Goal: Task Accomplishment & Management: Complete application form

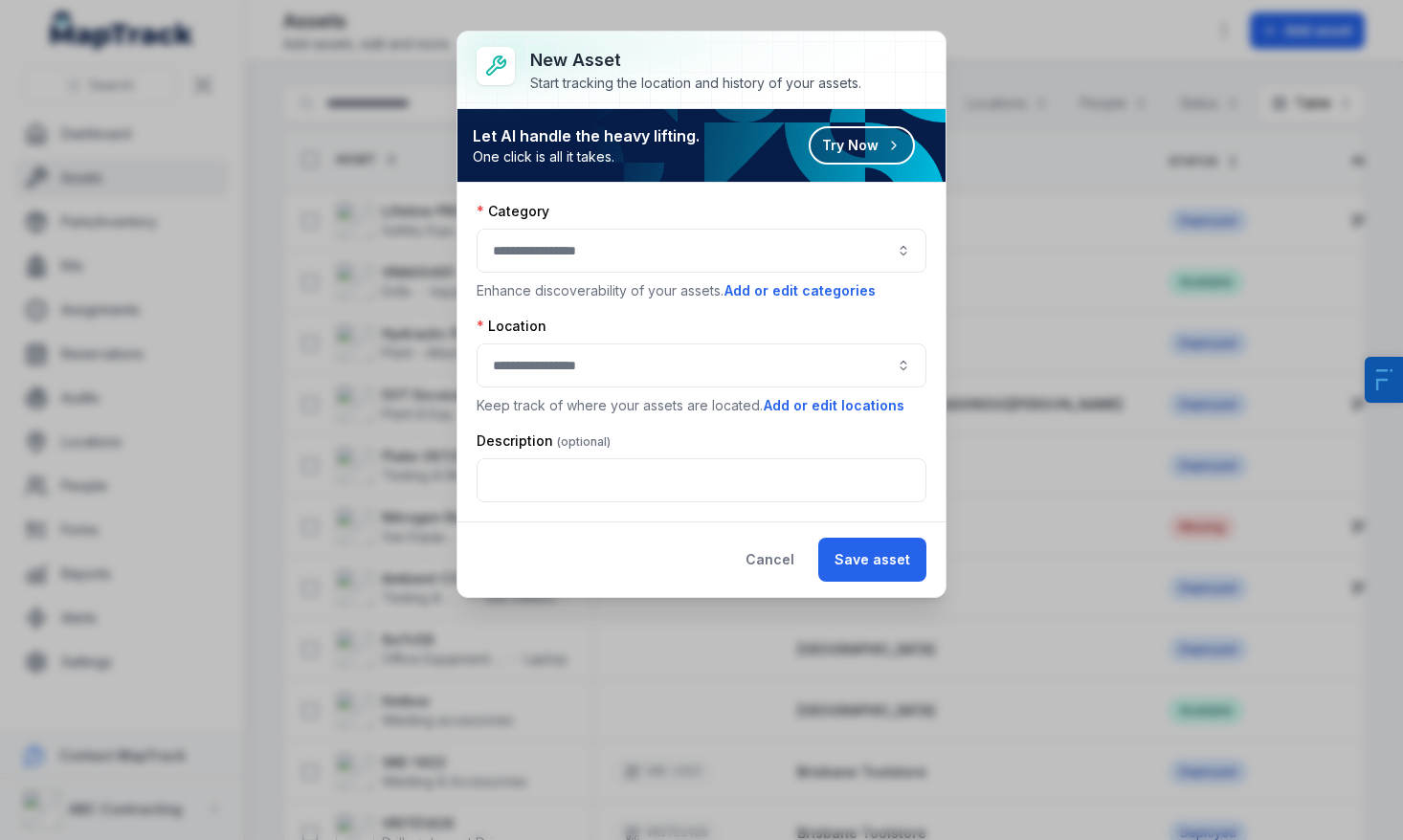
scroll to position [659, 0]
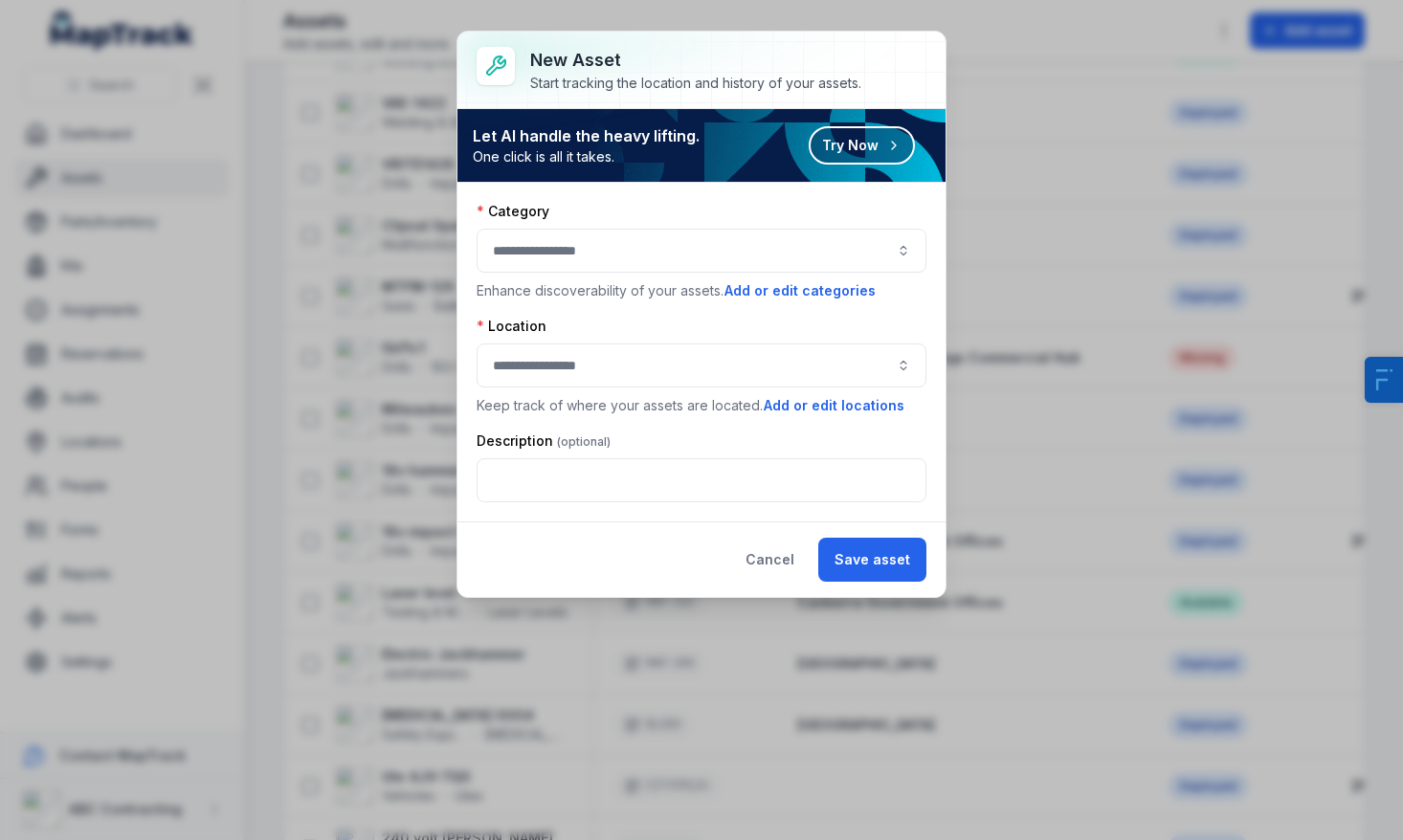
click at [608, 236] on button "button" at bounding box center [702, 250] width 450 height 44
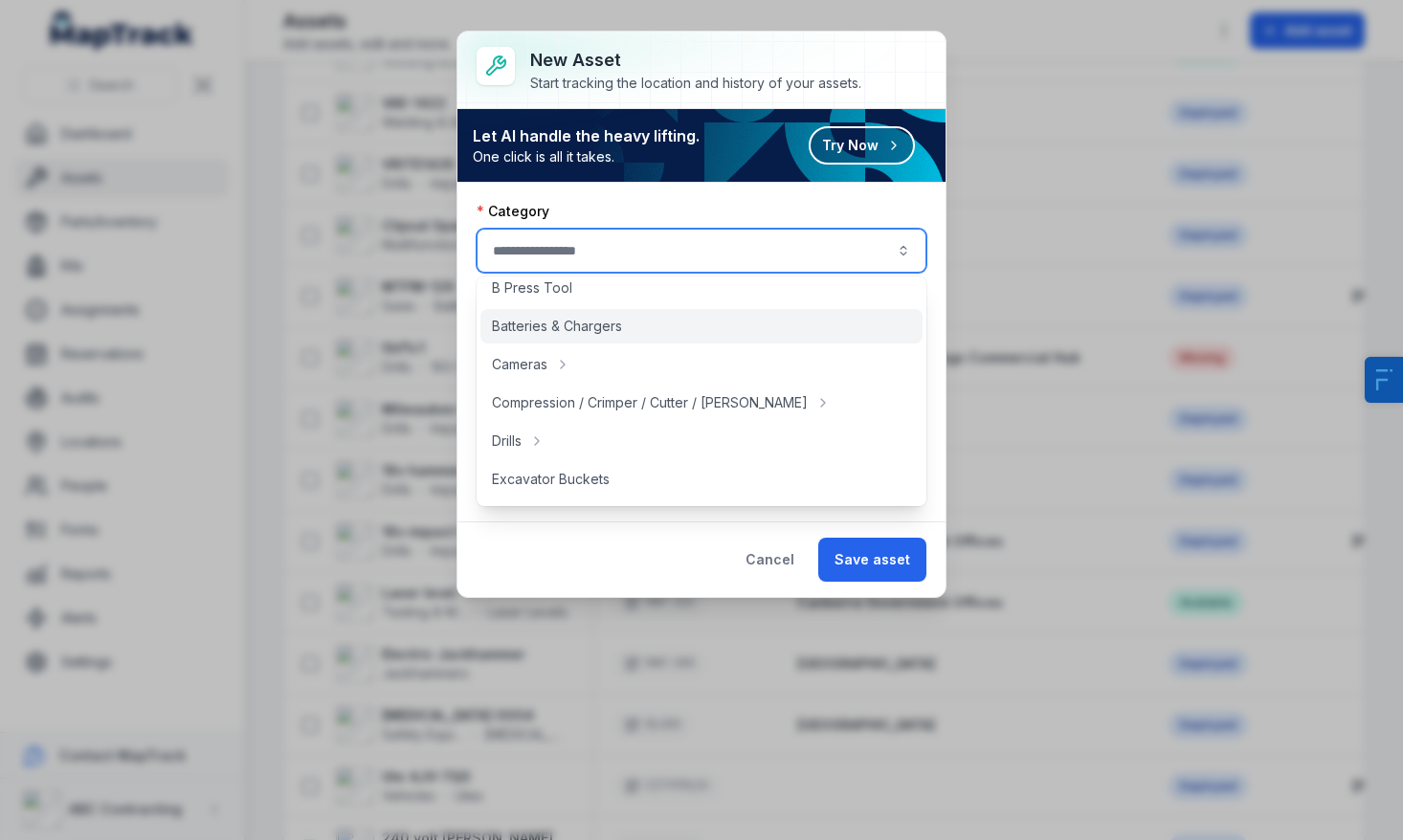
scroll to position [92, 0]
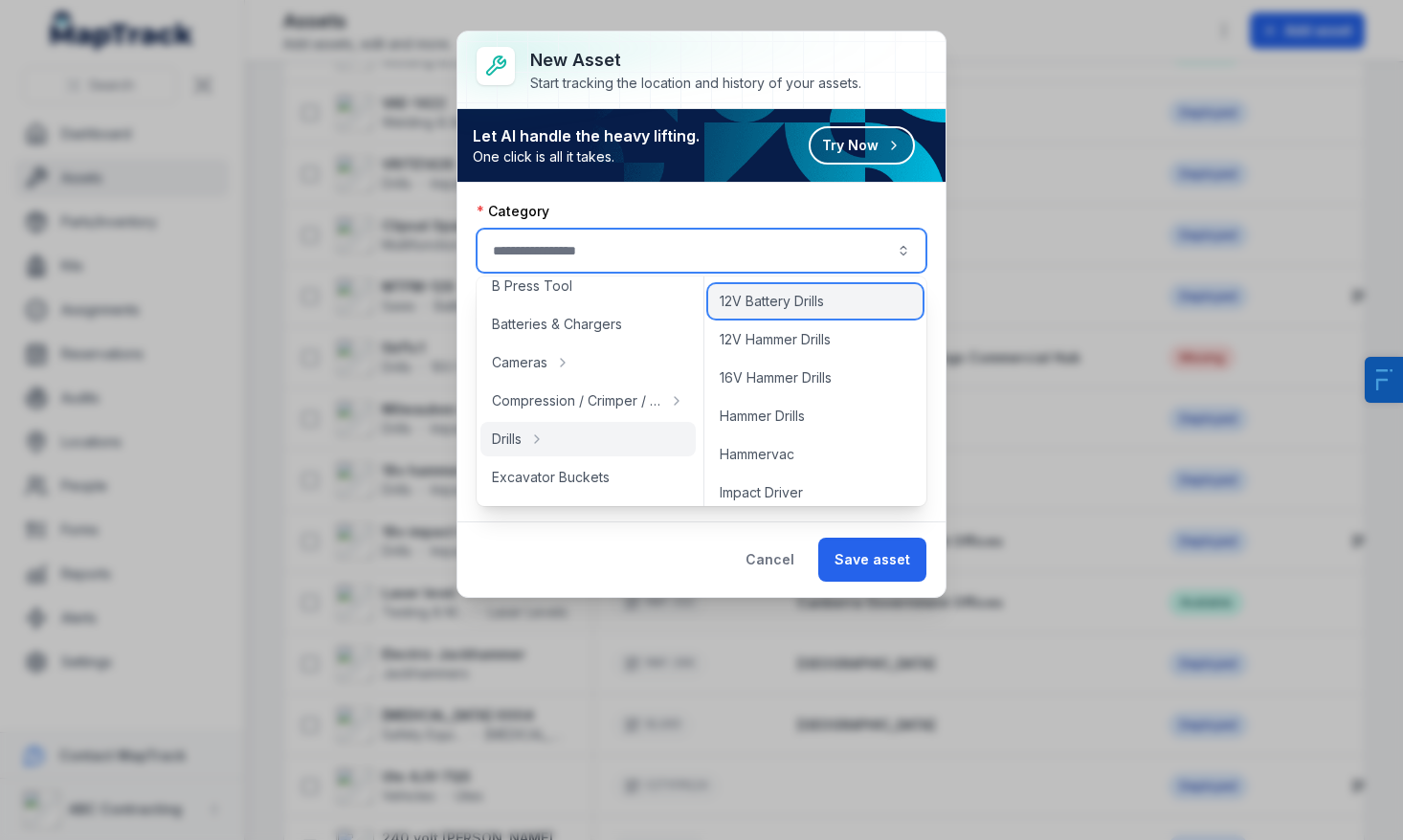
click at [830, 317] on div "12V Battery Drills" at bounding box center [815, 301] width 215 height 35
type input "**********"
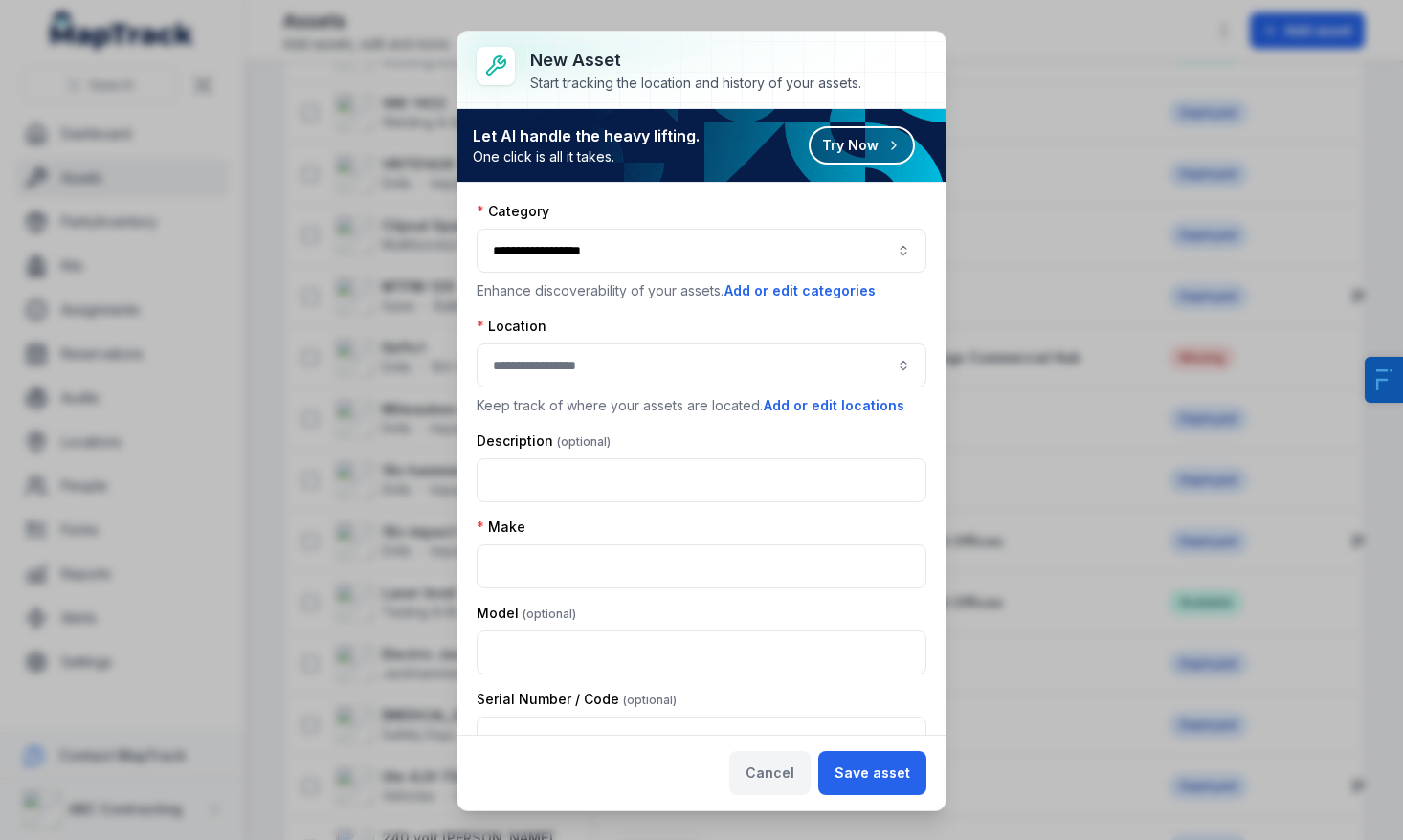
click at [788, 766] on button "Cancel" at bounding box center [770, 773] width 82 height 44
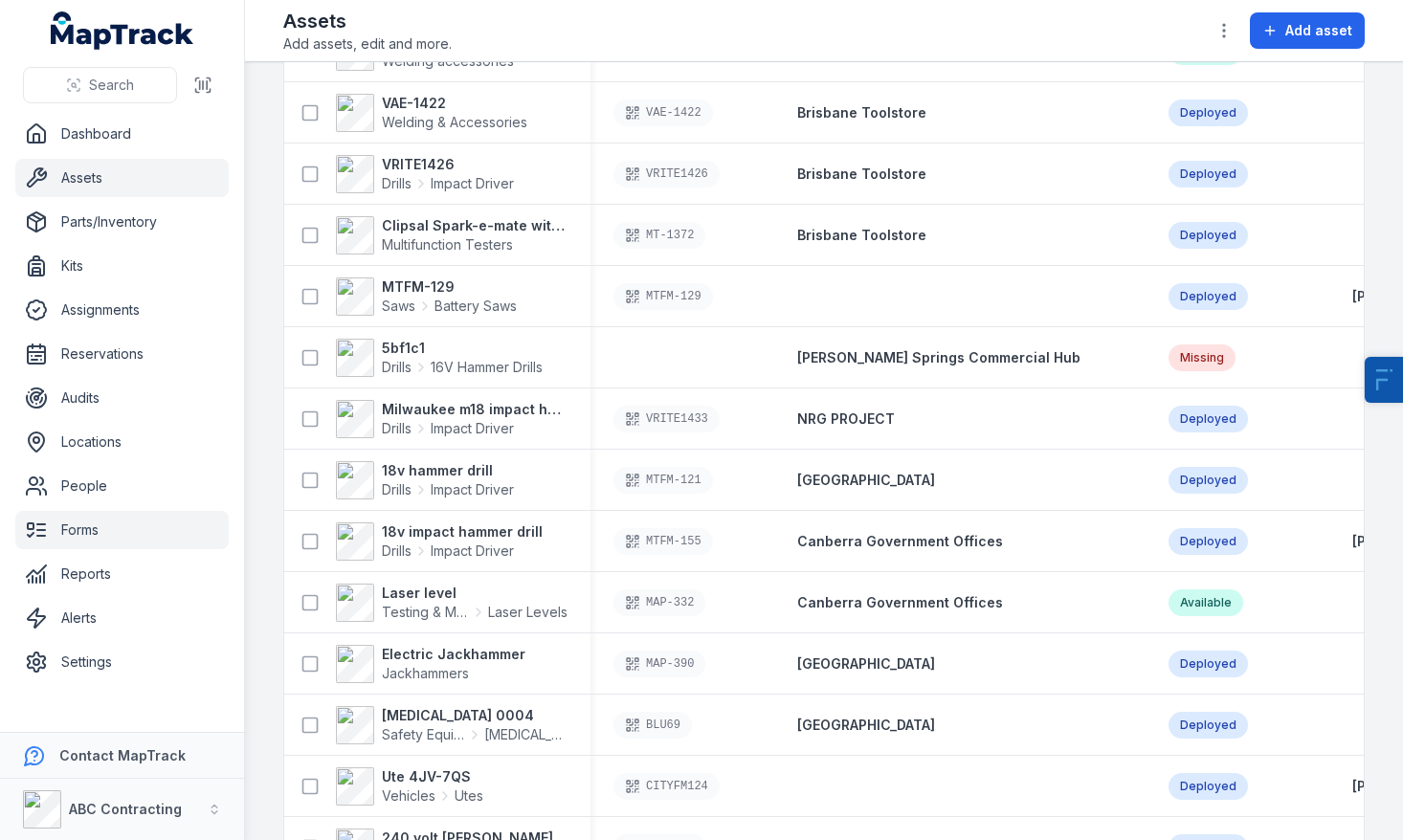
click at [114, 537] on link "Forms" at bounding box center [122, 530] width 214 height 38
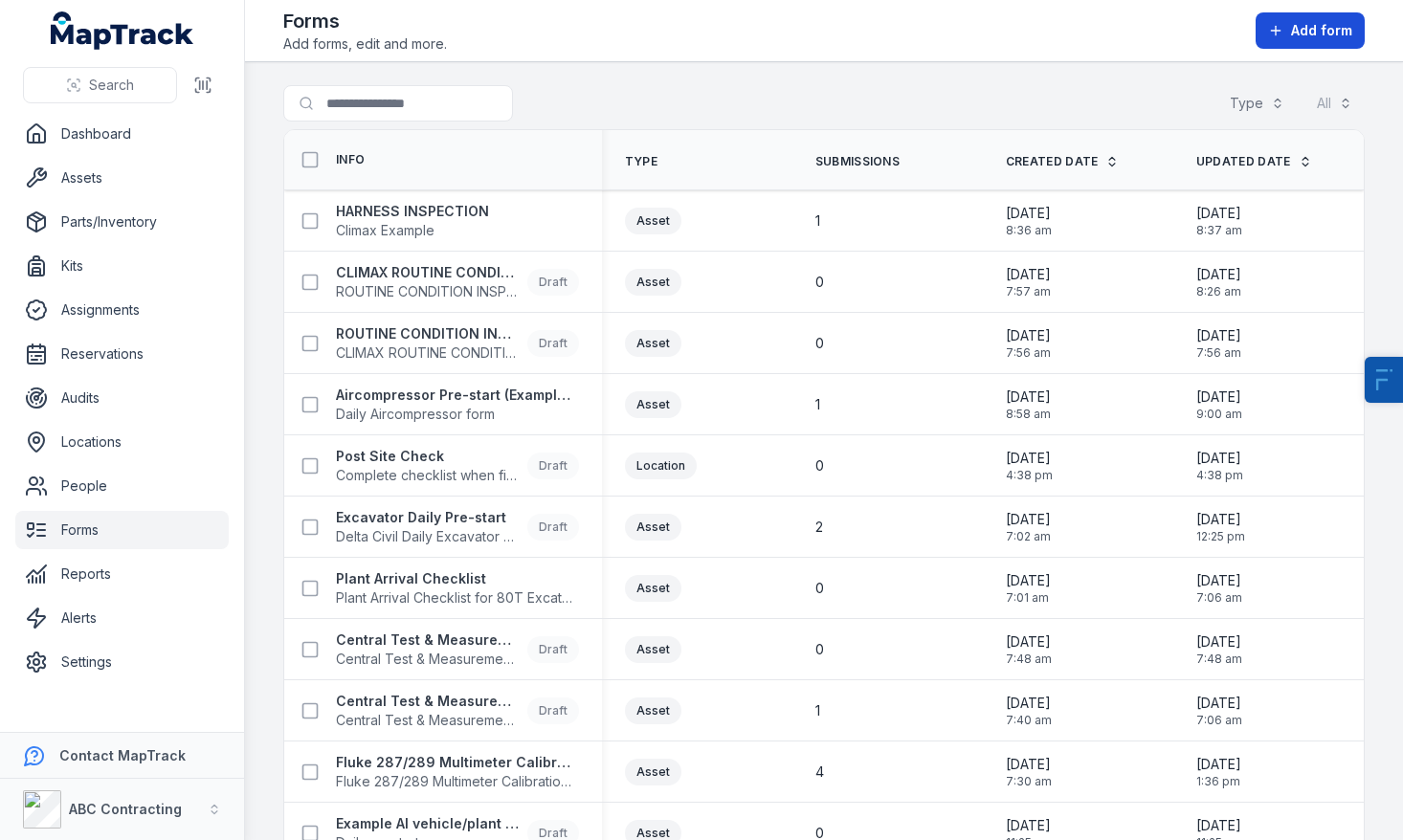
click at [1334, 35] on span "Add form" at bounding box center [1321, 30] width 61 height 19
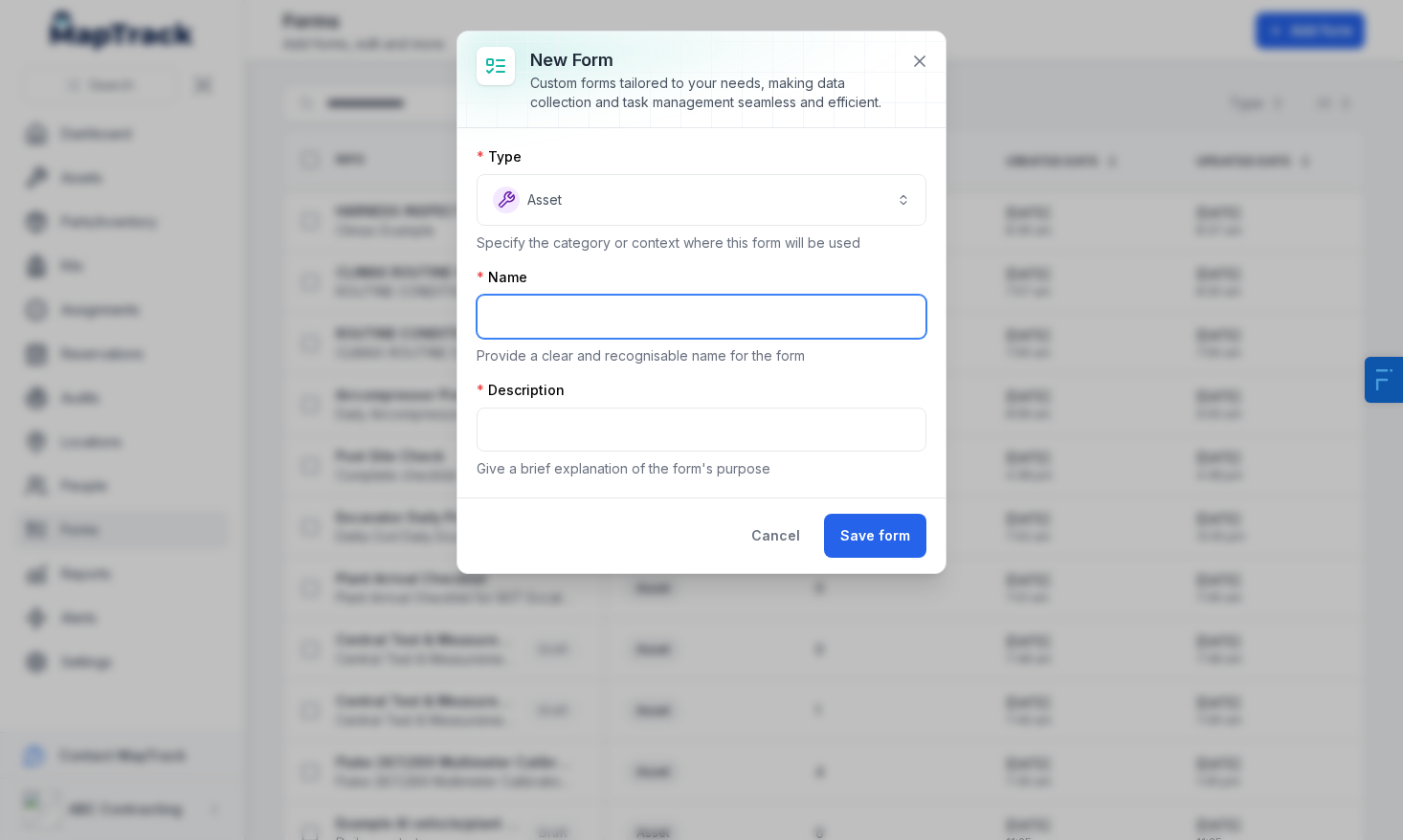
click at [606, 314] on input "text" at bounding box center [702, 316] width 450 height 44
paste input "**********"
type input "**********"
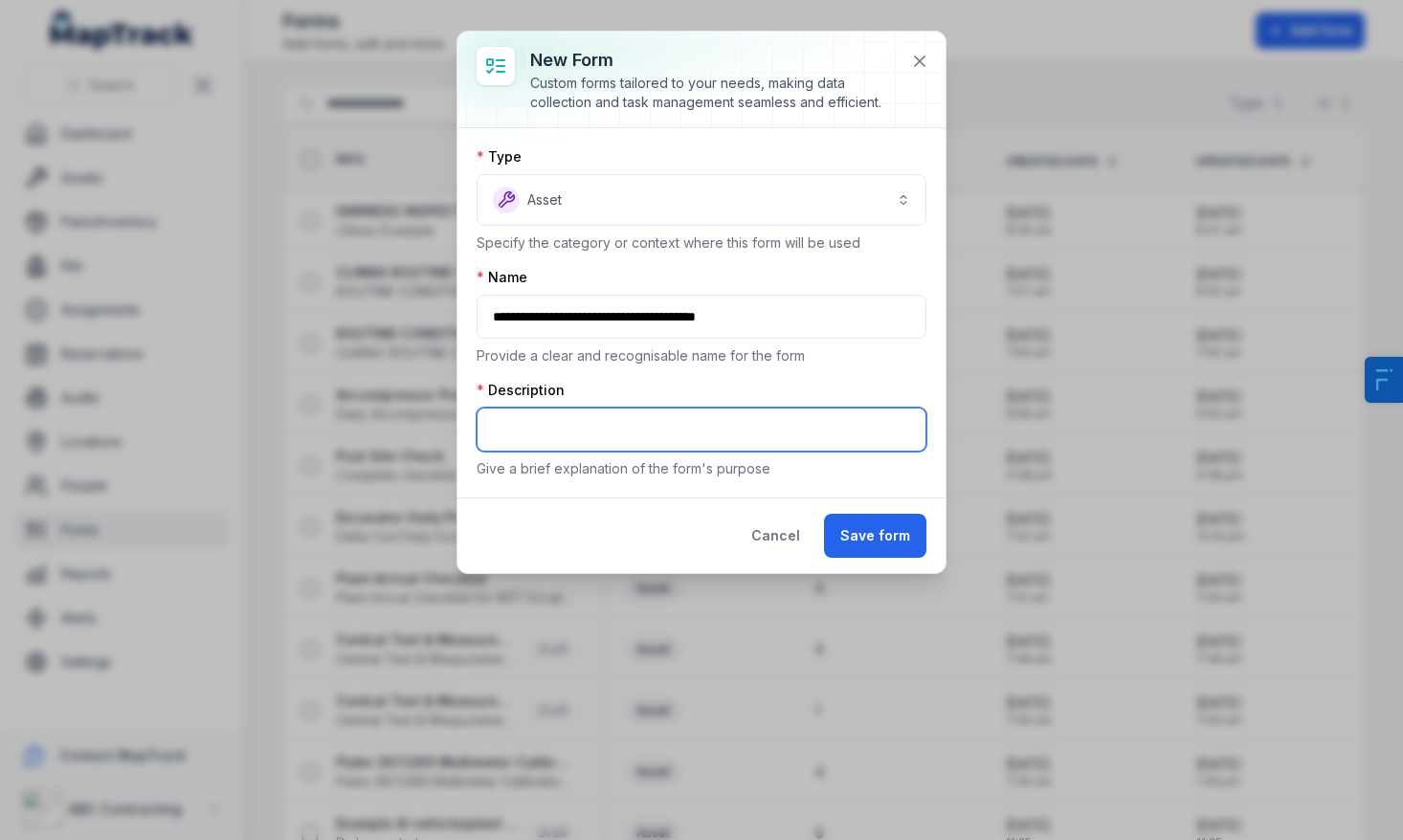
click at [605, 439] on input "text" at bounding box center [702, 430] width 450 height 44
paste input "**********"
type input "**********"
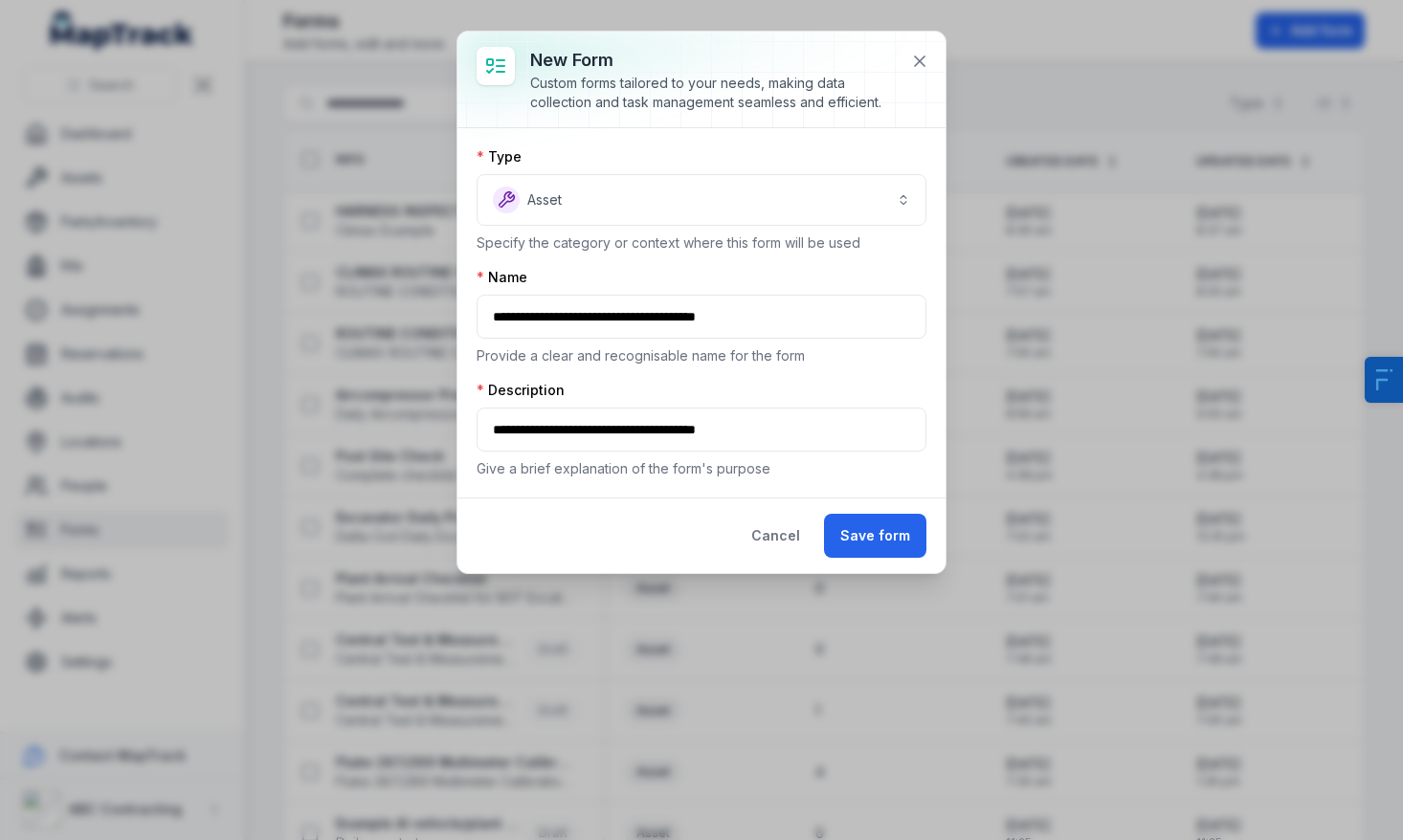
click at [821, 510] on div "Cancel Save form" at bounding box center [702, 536] width 488 height 76
click at [883, 544] on button "Save form" at bounding box center [875, 536] width 103 height 44
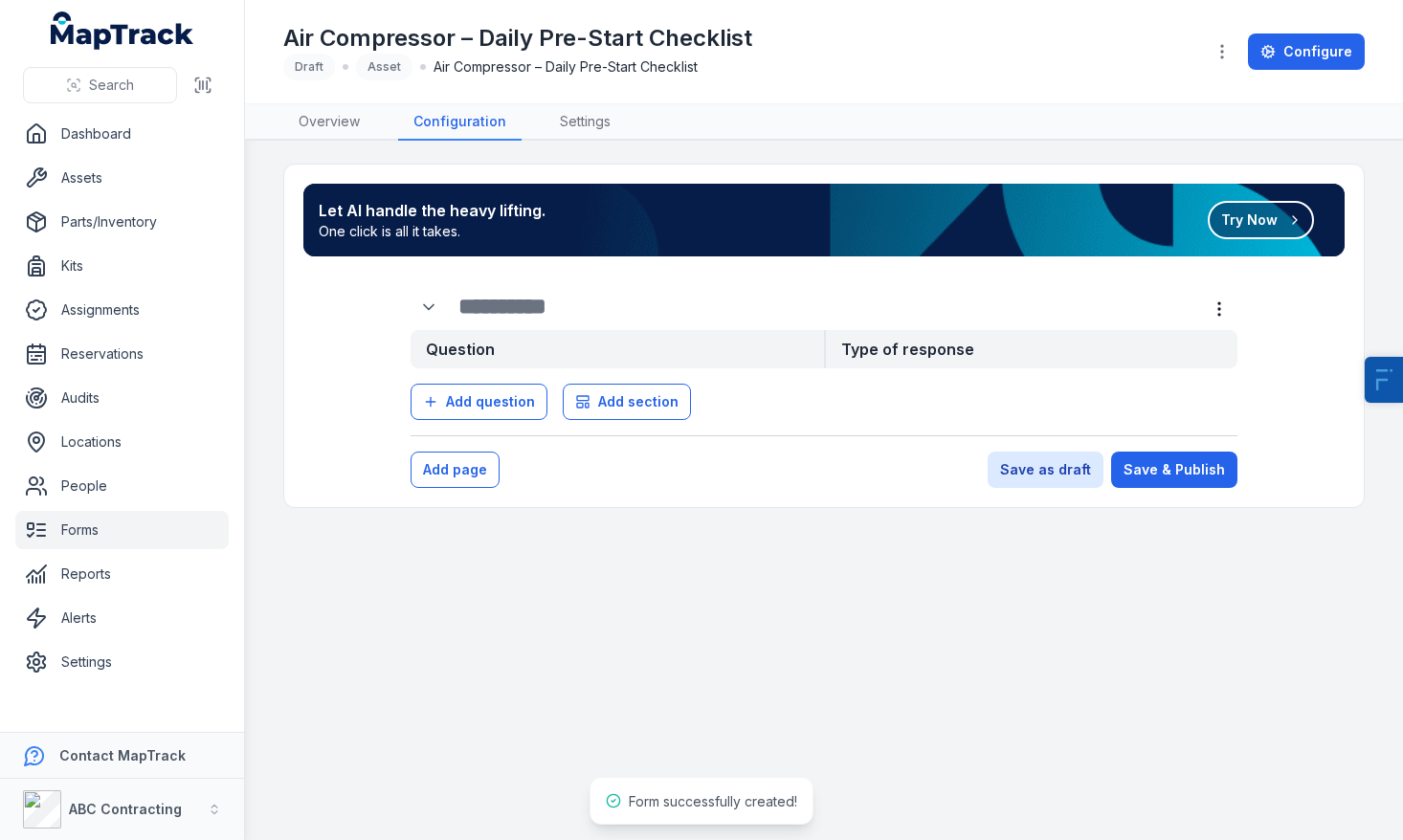
click at [1269, 233] on button "Try Now" at bounding box center [1261, 219] width 106 height 38
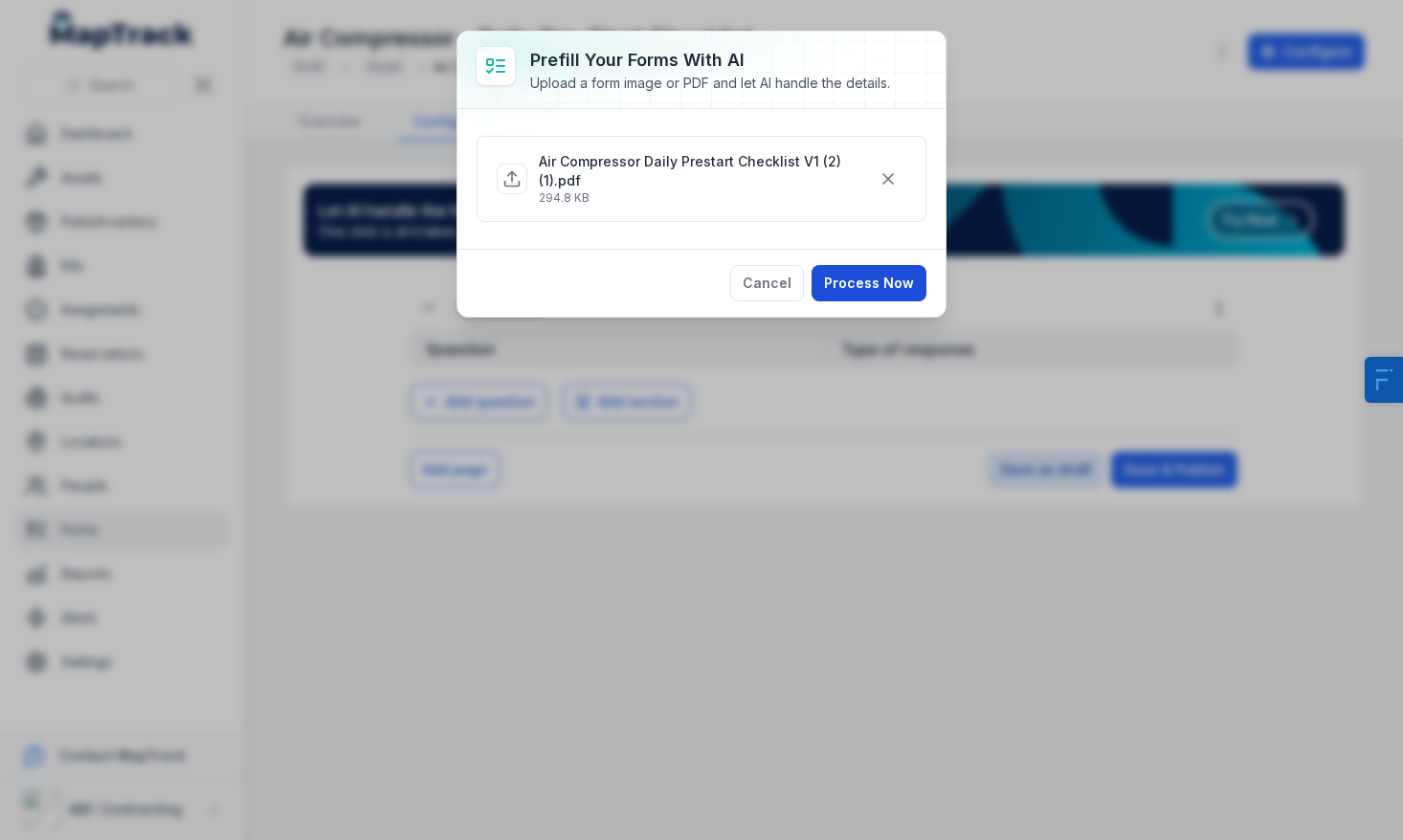
click at [848, 275] on button "Process Now" at bounding box center [869, 283] width 115 height 36
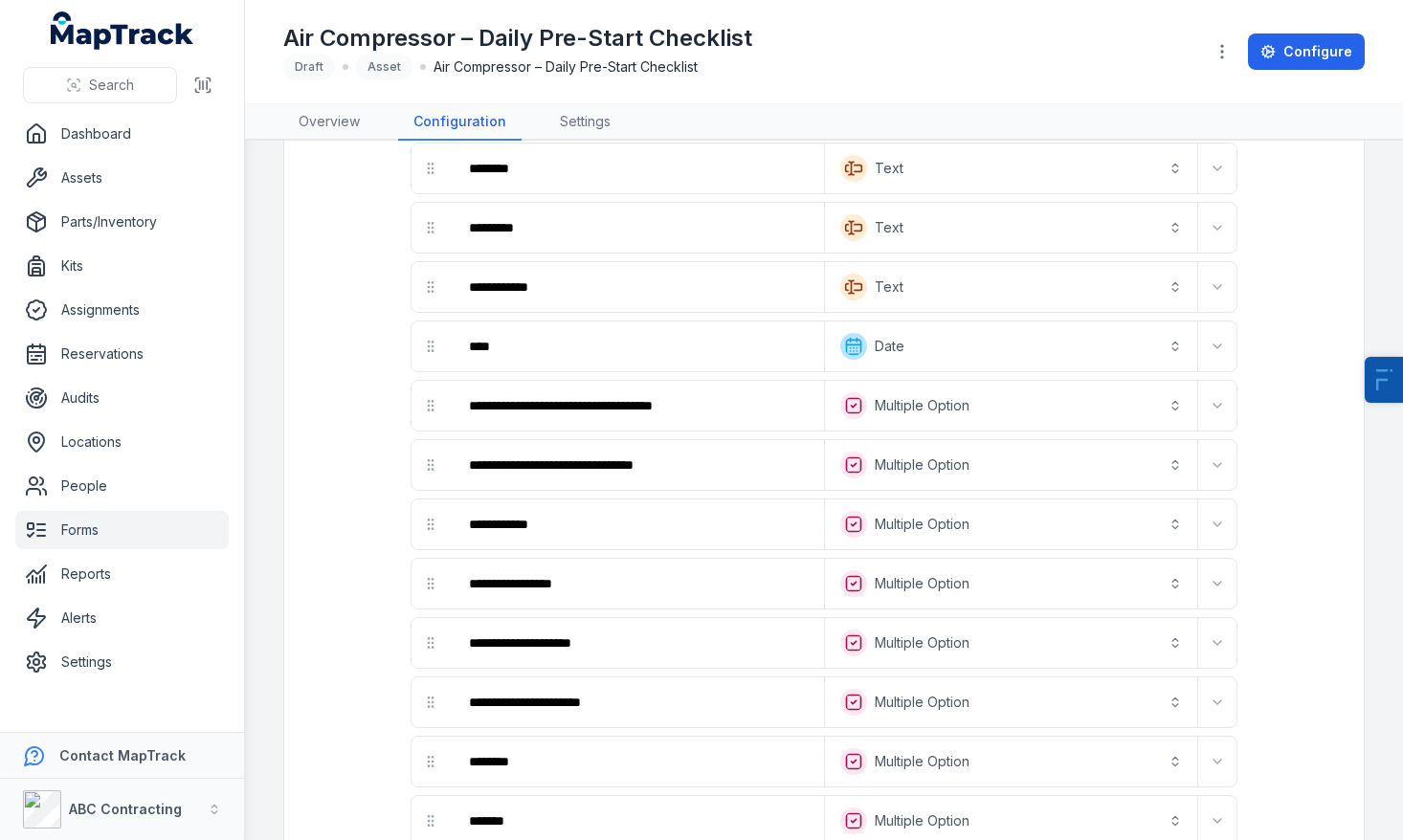
scroll to position [353, 0]
click at [1207, 407] on button "Expand" at bounding box center [1217, 404] width 31 height 31
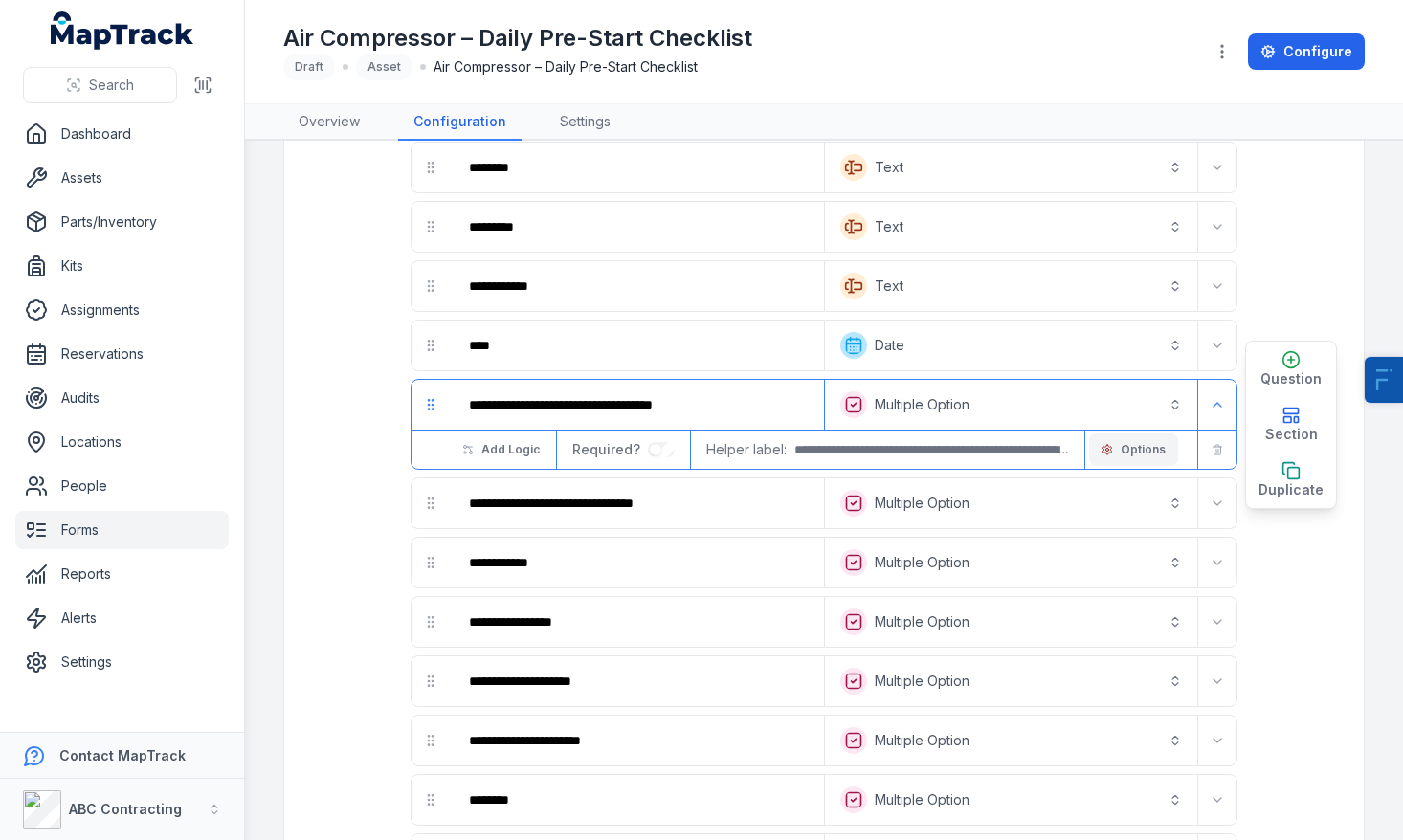
click at [1122, 456] on span "Options" at bounding box center [1143, 449] width 45 height 15
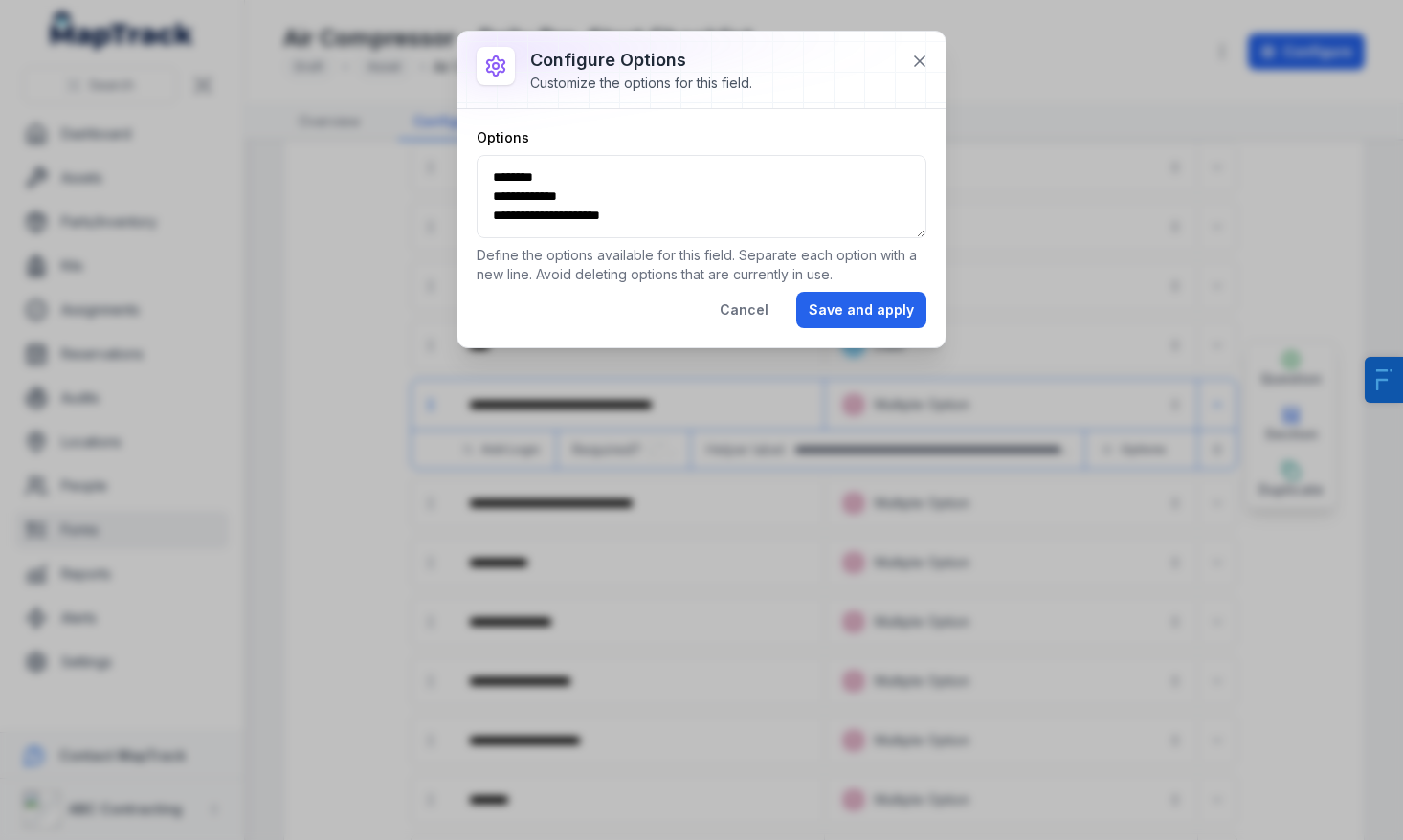
click at [906, 512] on div "**********" at bounding box center [702, 420] width 1403 height 840
click at [740, 303] on button "Cancel" at bounding box center [744, 310] width 74 height 36
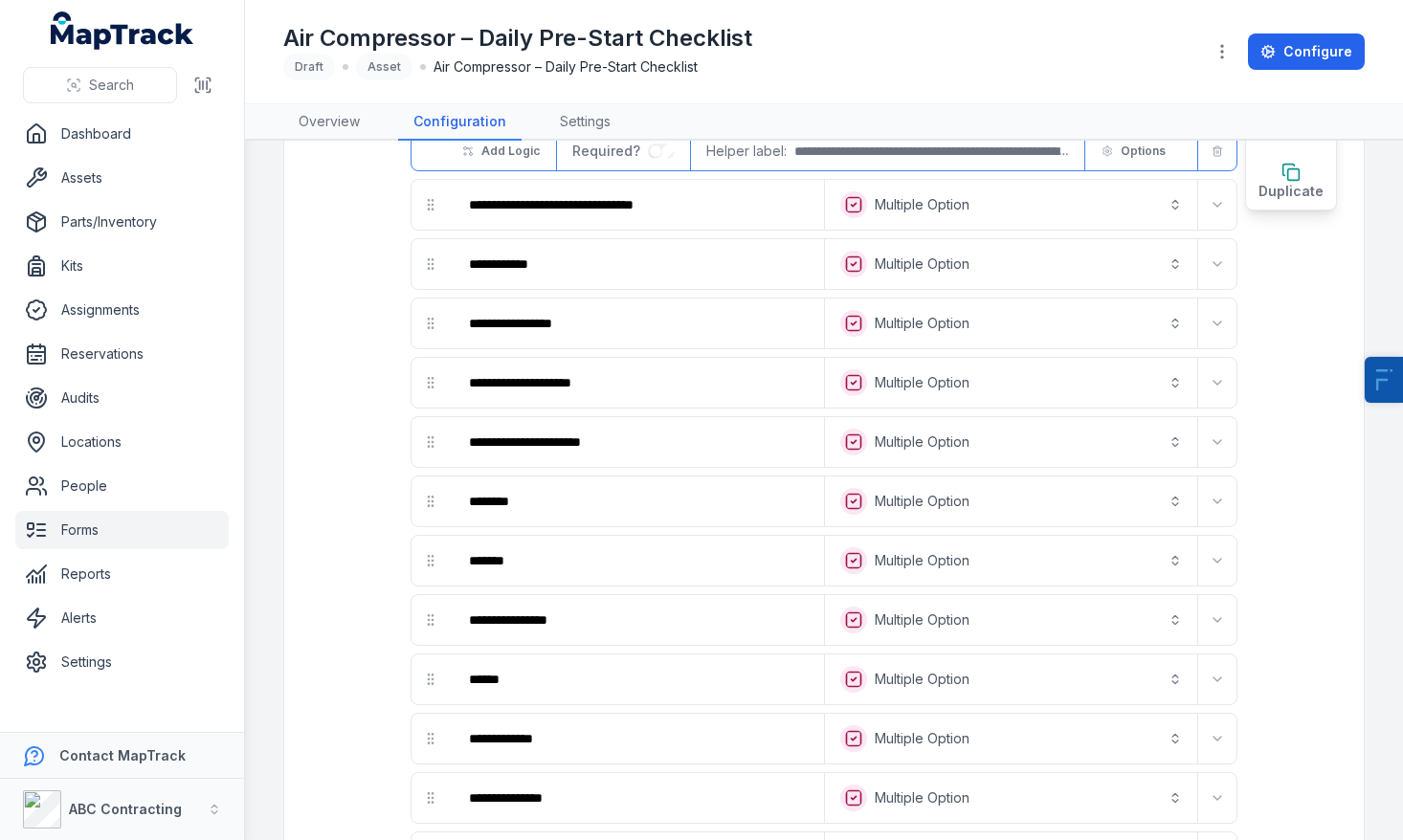
scroll to position [658, 0]
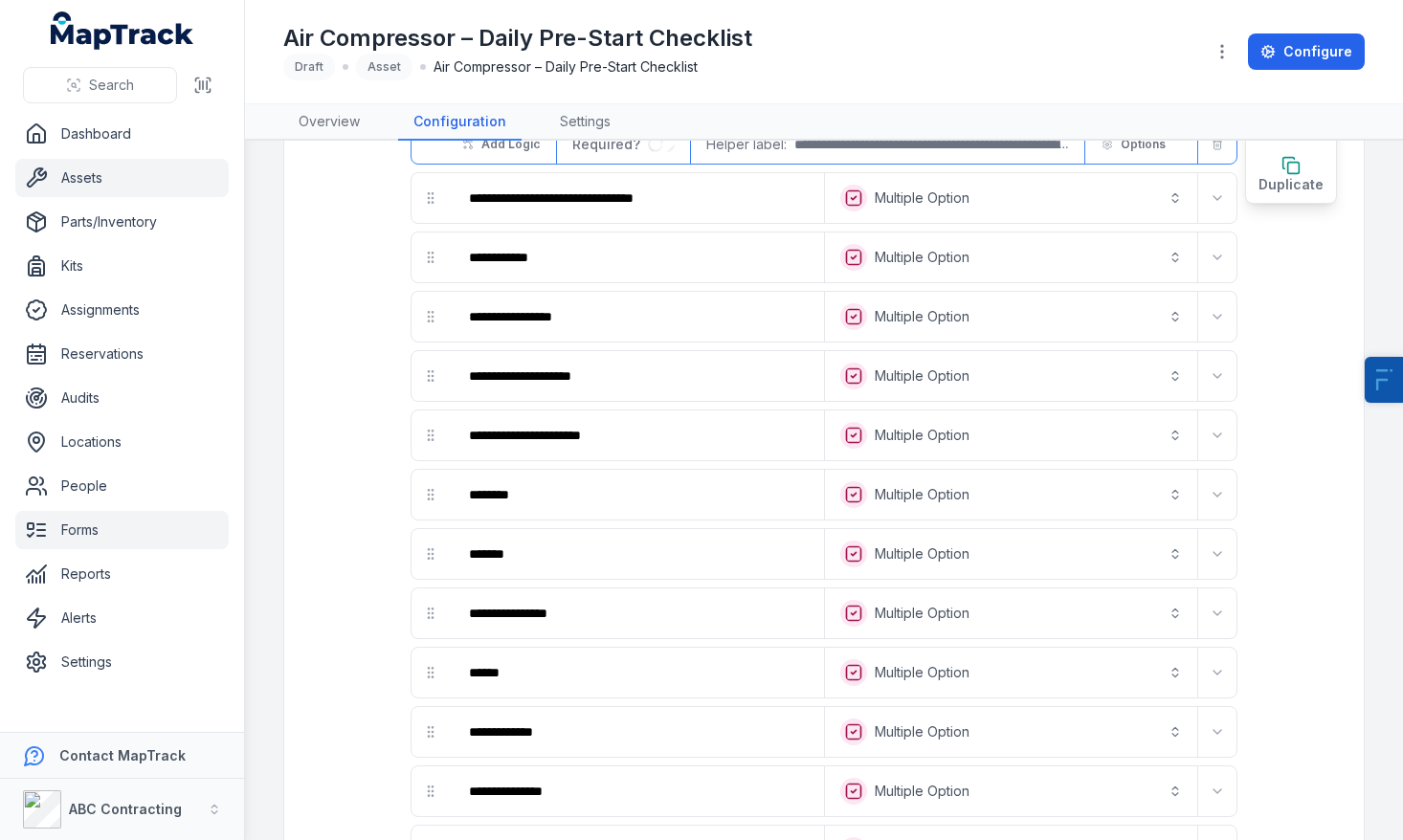
click at [176, 187] on link "Assets" at bounding box center [122, 178] width 214 height 38
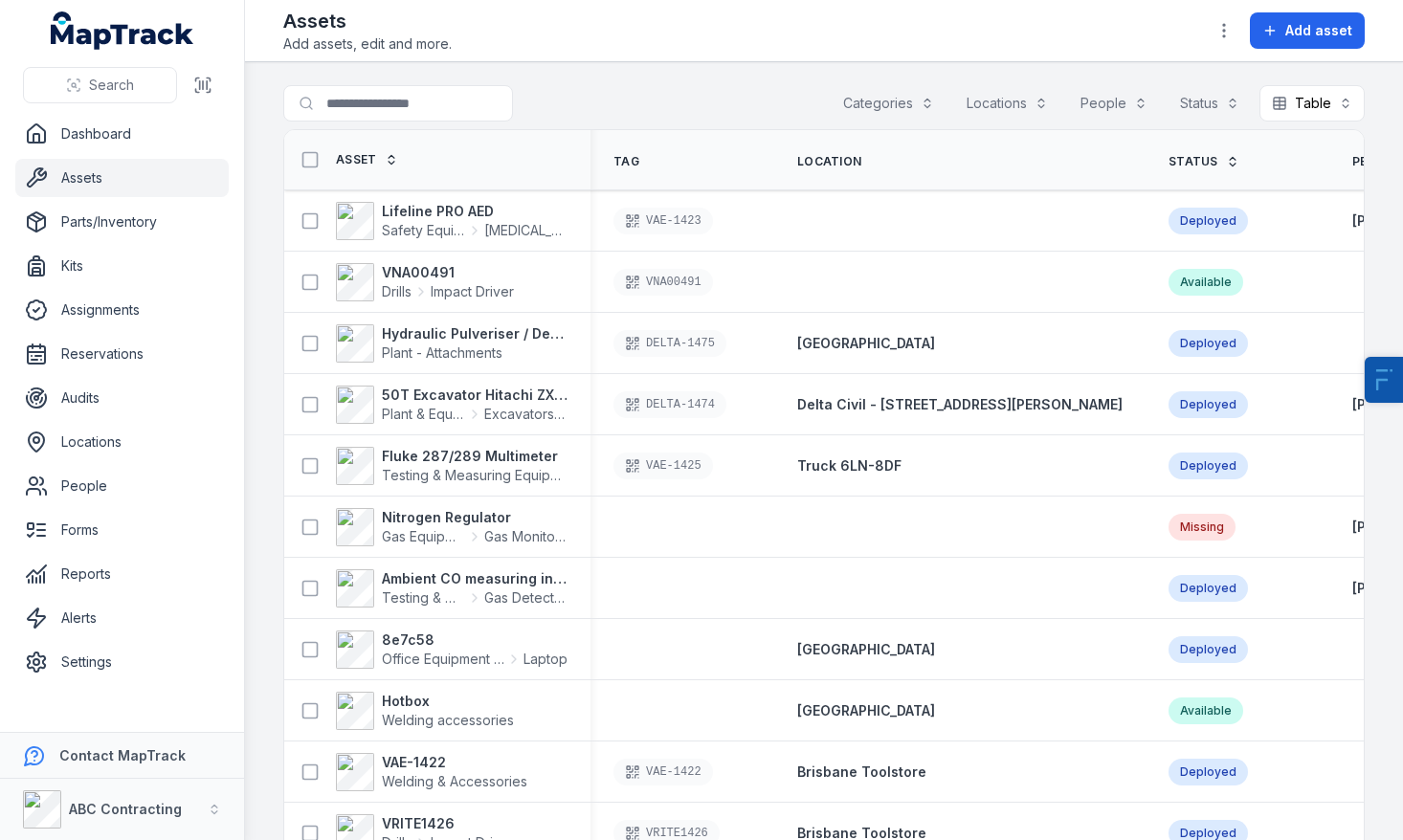
click at [897, 107] on button "Categories" at bounding box center [889, 103] width 116 height 36
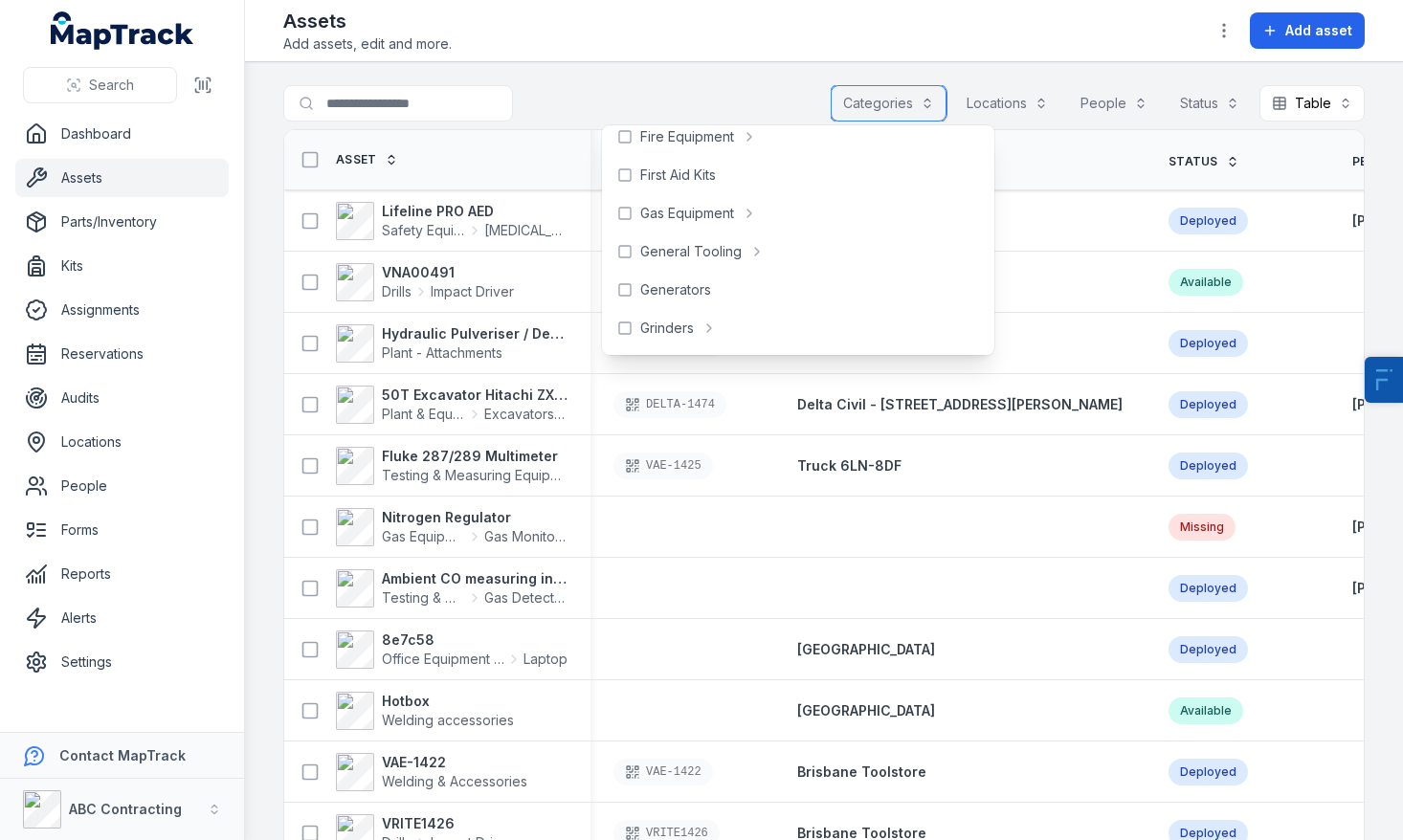
scroll to position [356, 0]
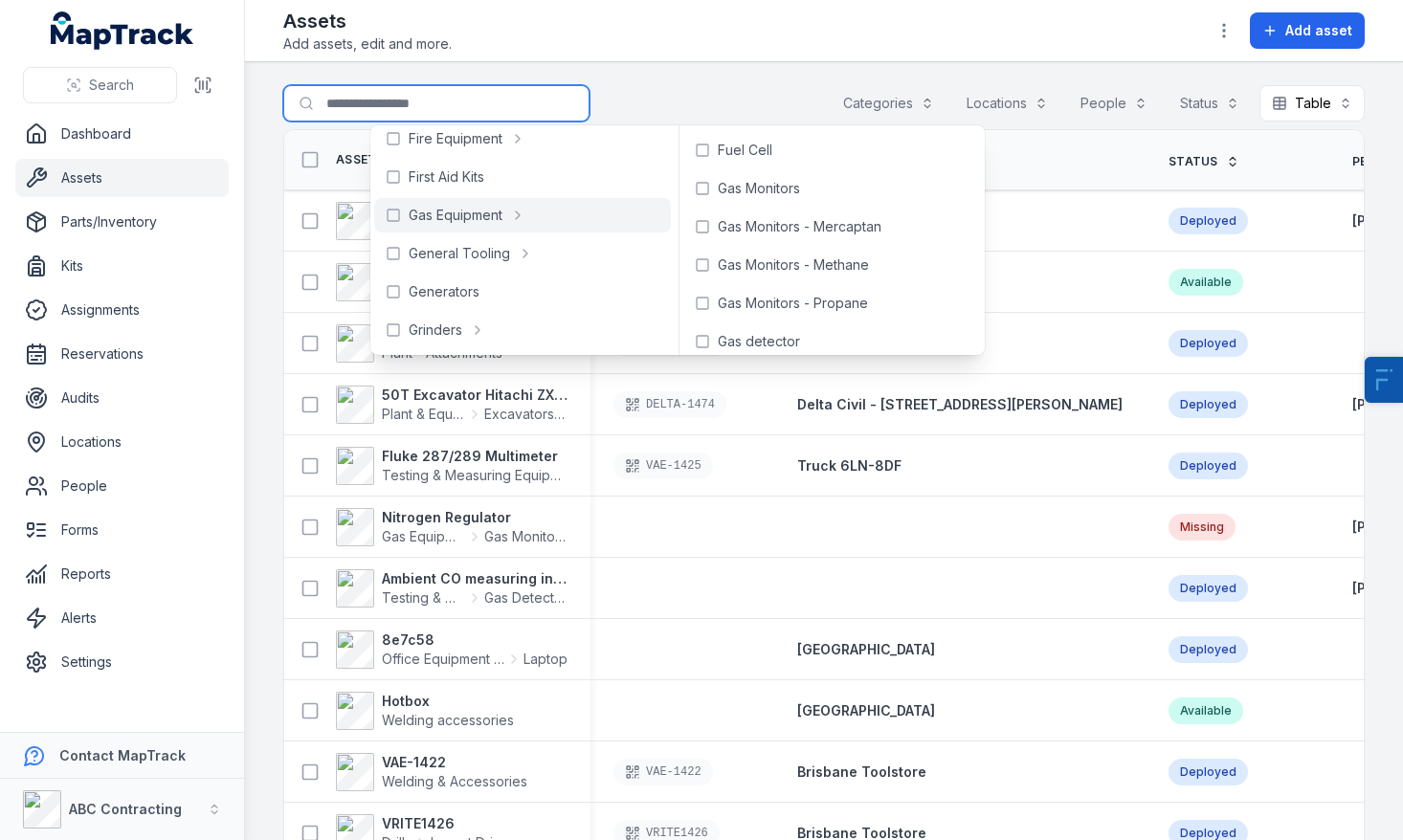
click at [414, 100] on input "Search for assets" at bounding box center [436, 103] width 306 height 36
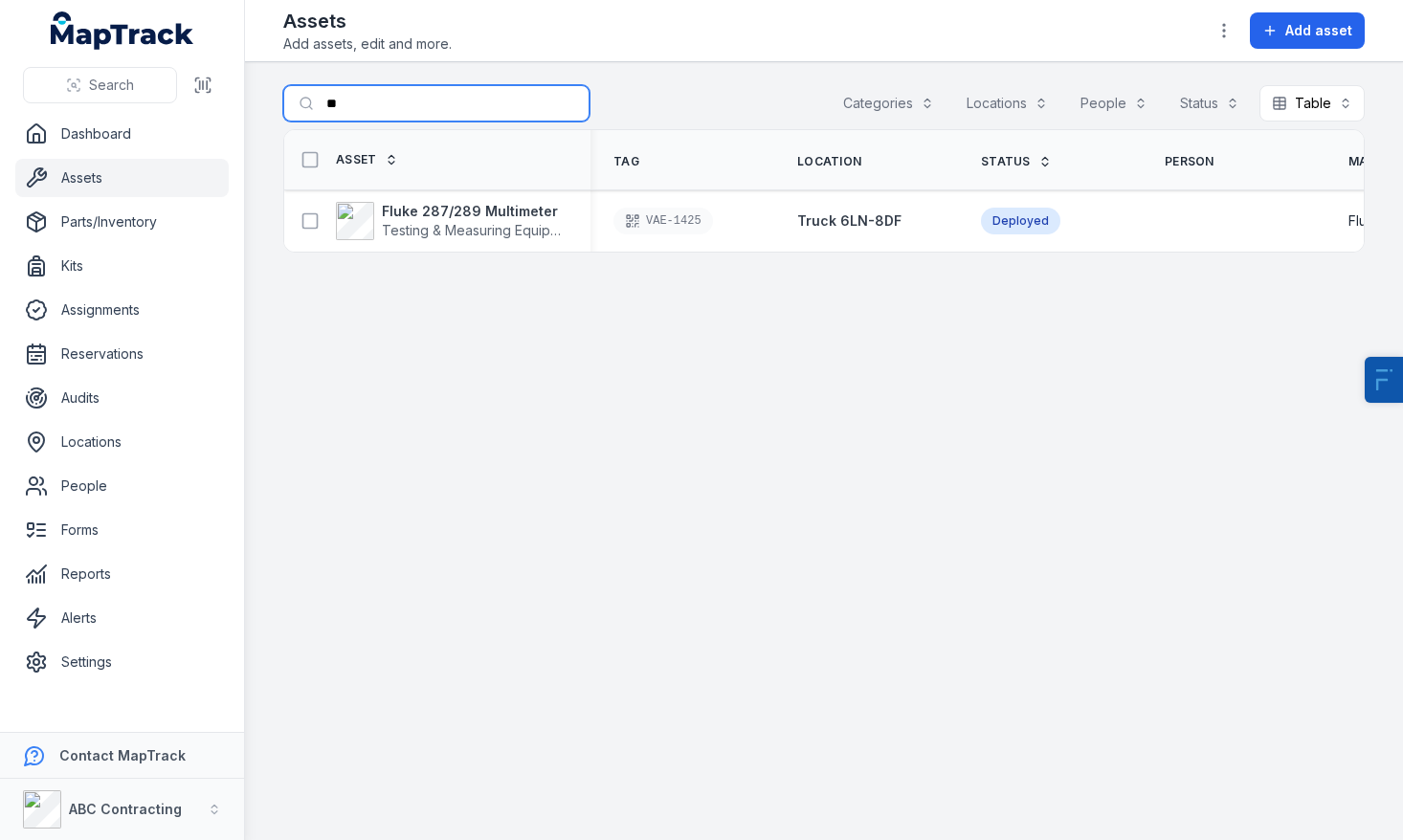
type input "*"
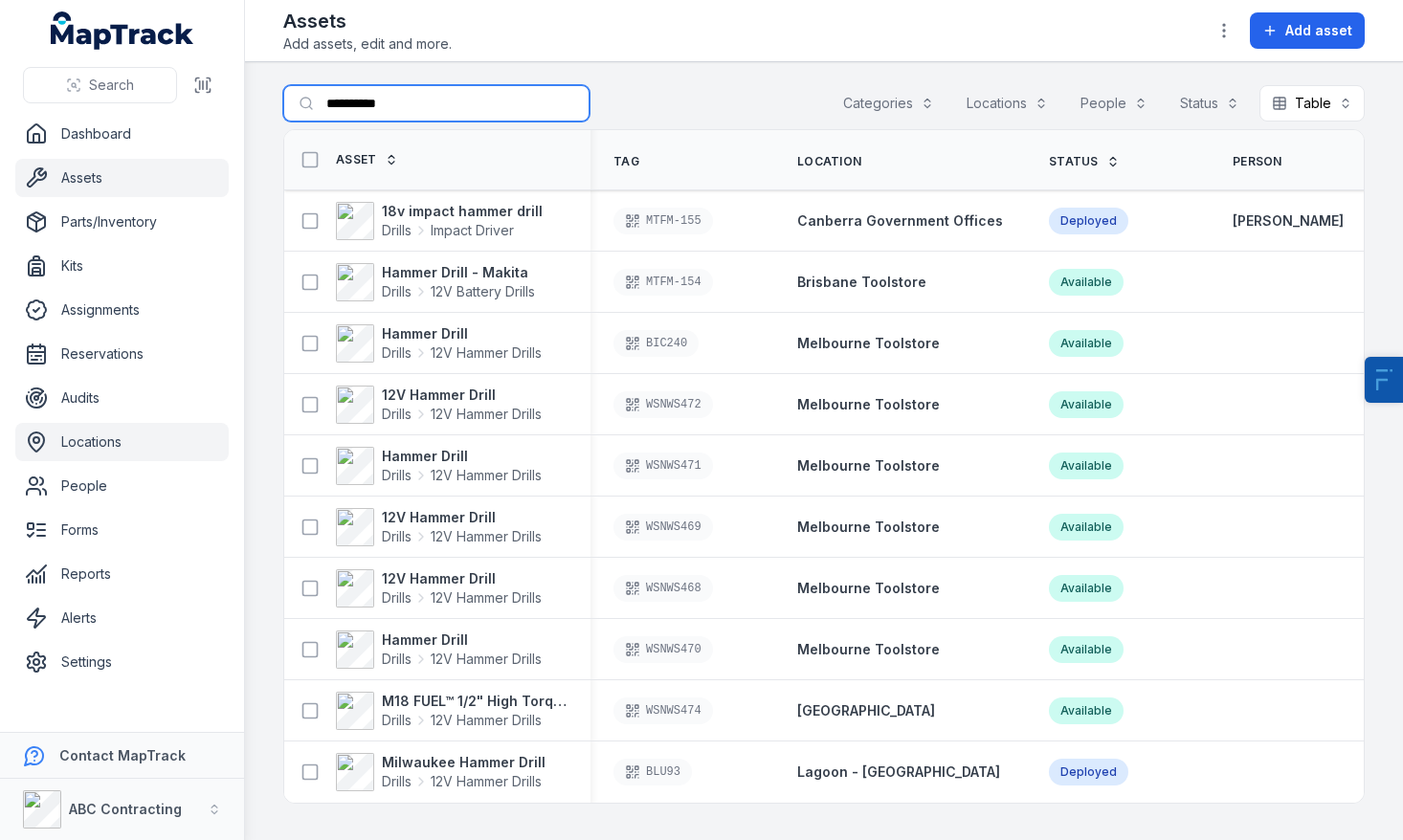
type input "**********"
click at [102, 443] on link "Locations" at bounding box center [122, 442] width 214 height 38
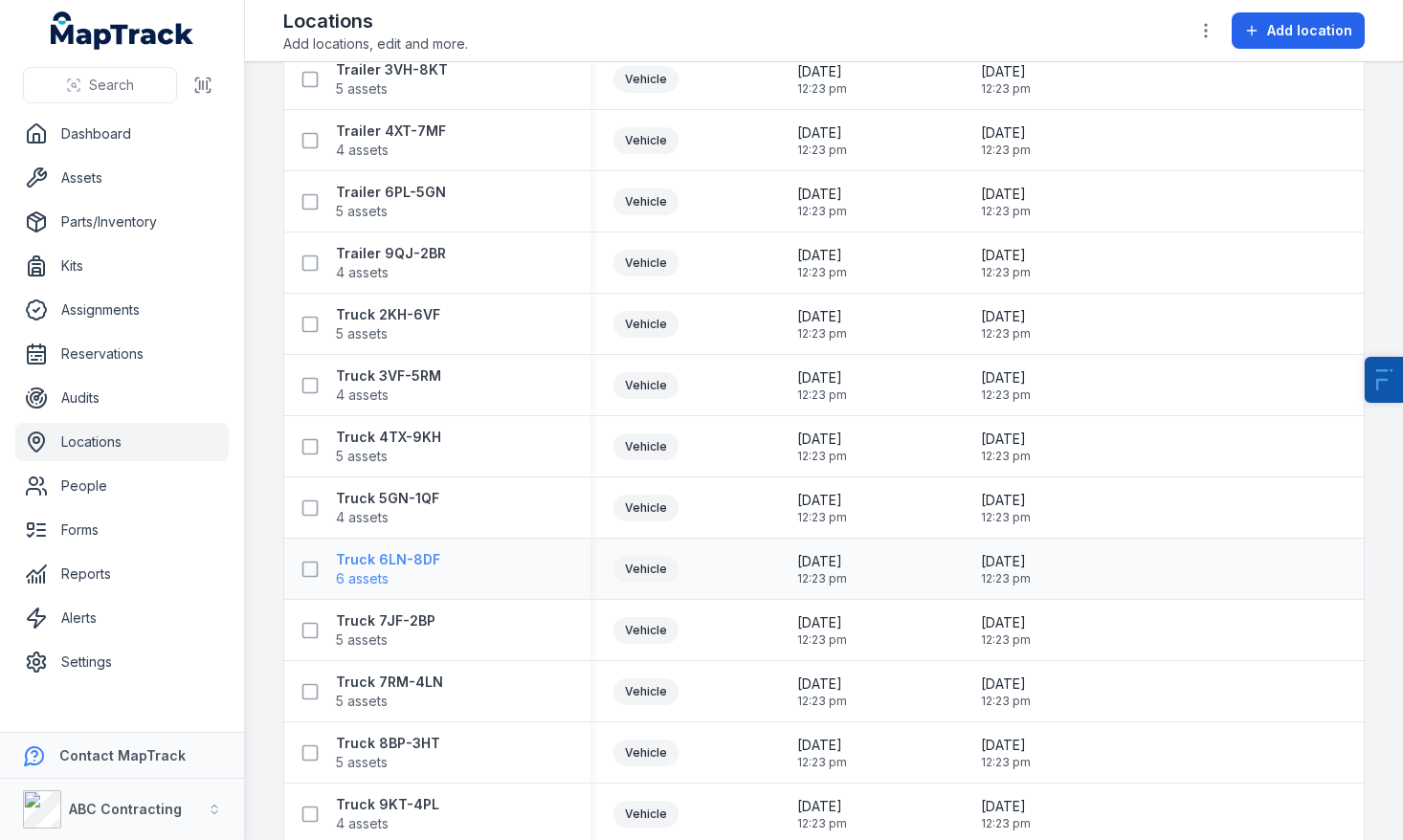
scroll to position [2816, 0]
click at [381, 250] on strong "Trailer 9QJ-2BR" at bounding box center [391, 252] width 110 height 19
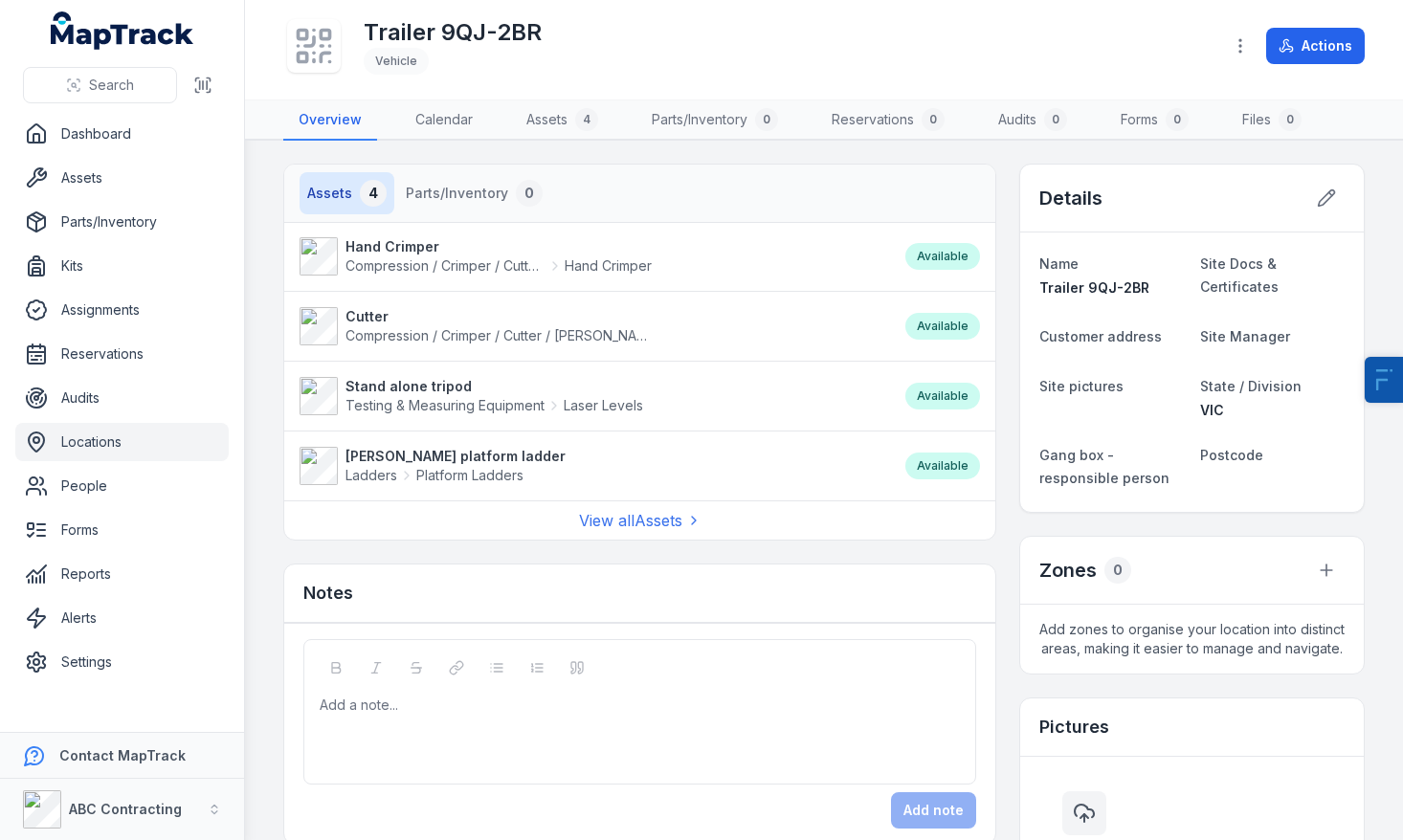
click at [1303, 26] on div "Trailer 9QJ-2BR Vehicle Actions" at bounding box center [824, 50] width 1082 height 84
click at [1312, 35] on button "Actions" at bounding box center [1315, 46] width 99 height 36
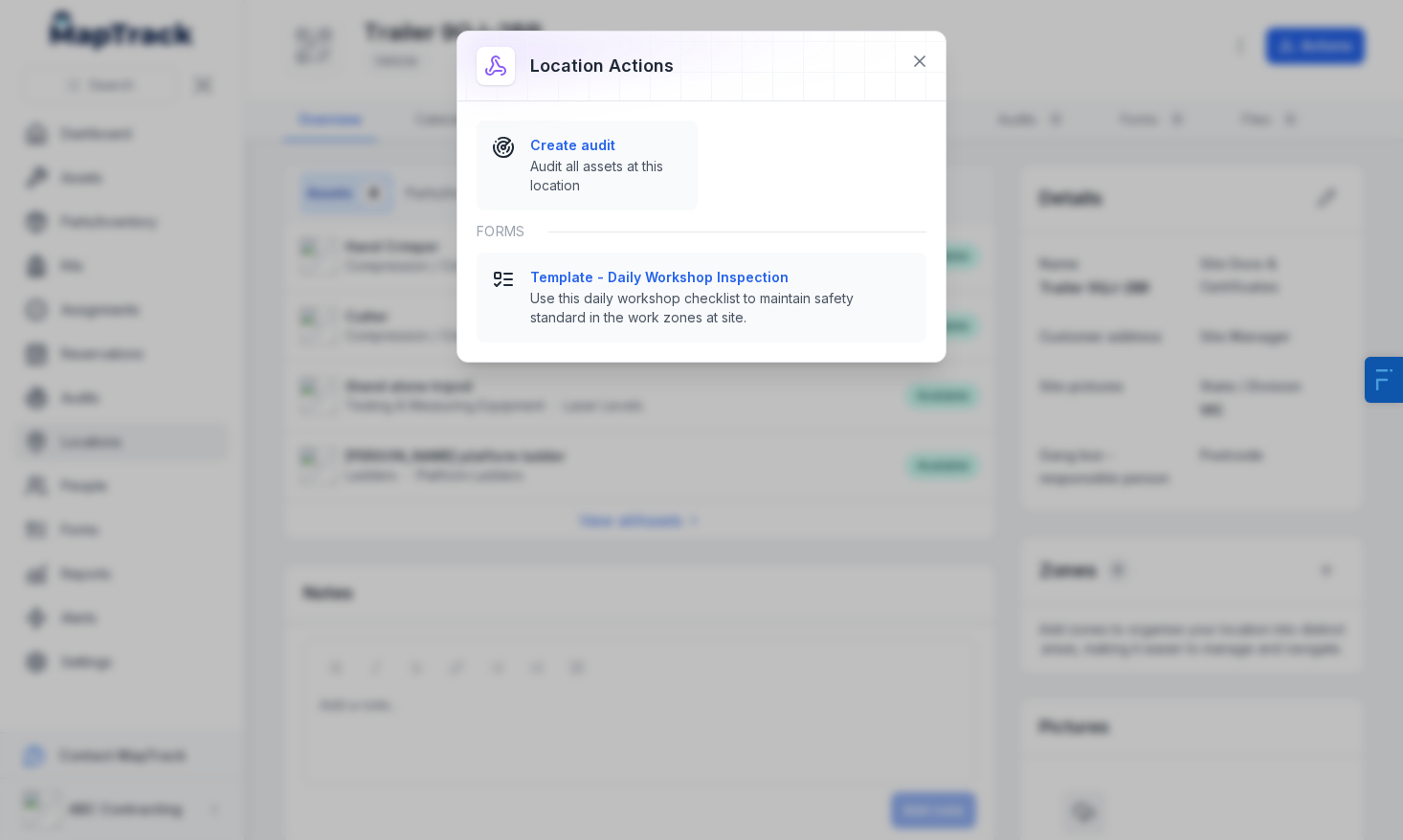
click at [658, 533] on div "Location actions Create audit Audit all assets at this location Forms Template …" at bounding box center [702, 420] width 1403 height 840
click at [913, 63] on icon at bounding box center [919, 61] width 19 height 19
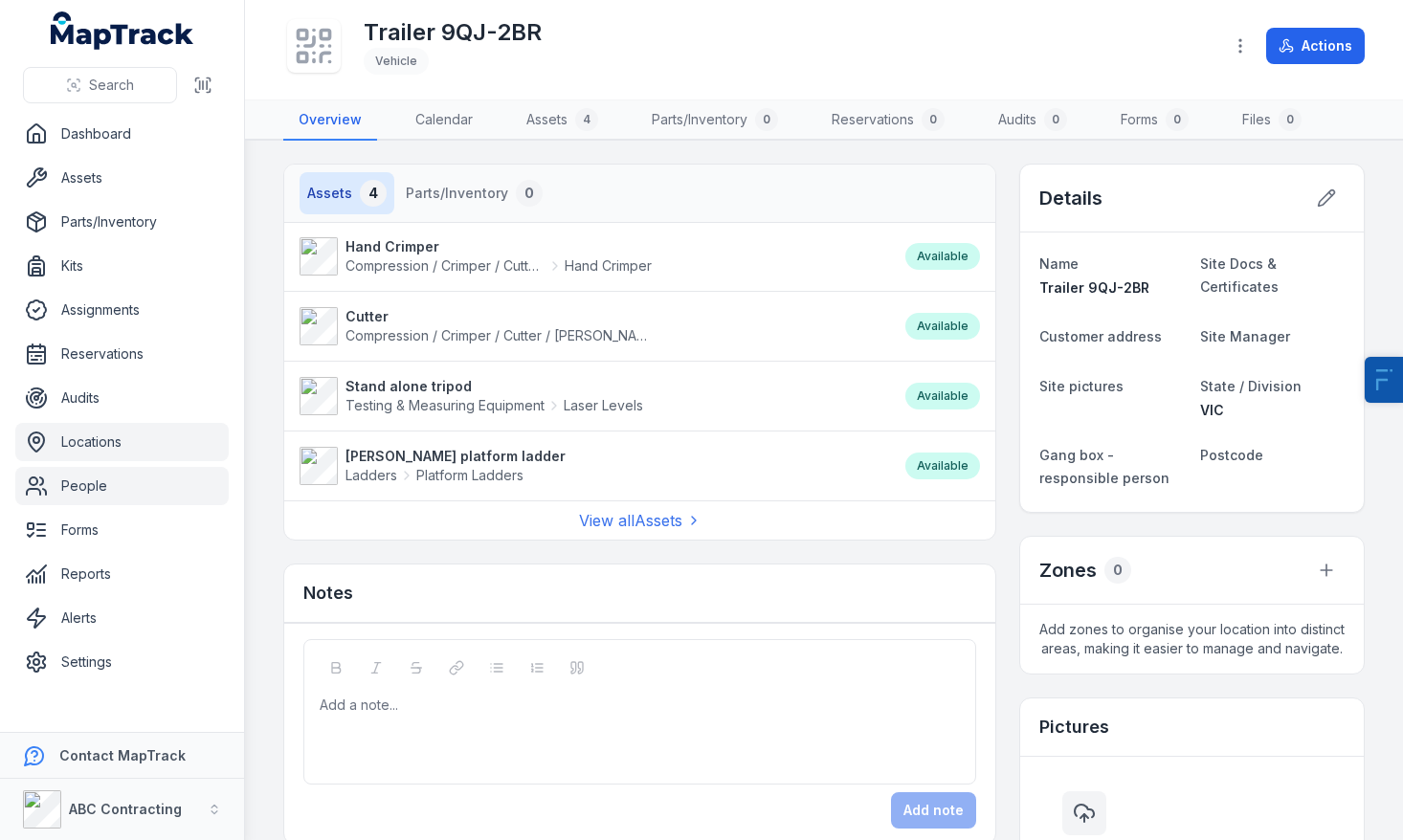
click at [99, 502] on link "People" at bounding box center [122, 486] width 214 height 38
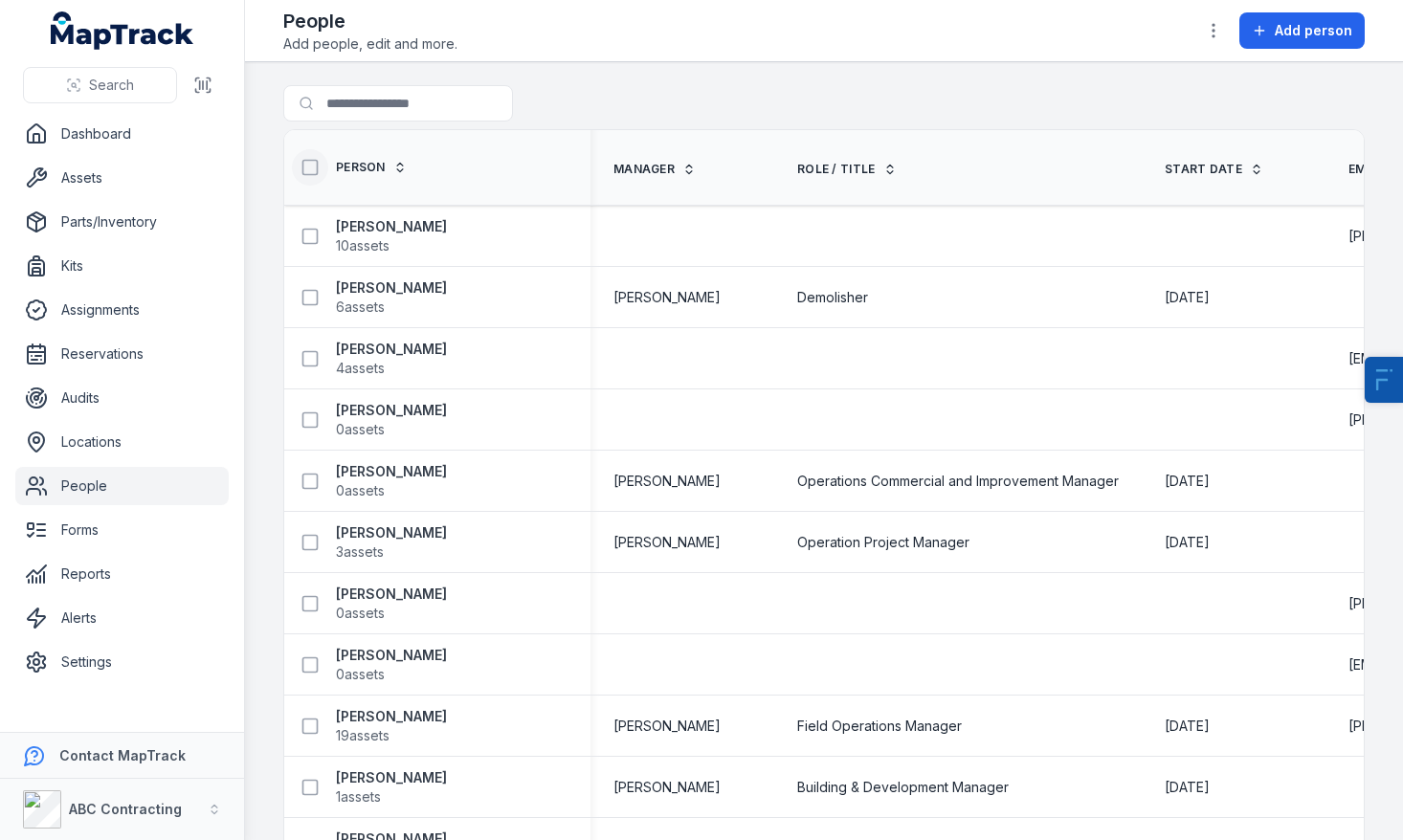
click at [312, 165] on icon at bounding box center [309, 167] width 19 height 19
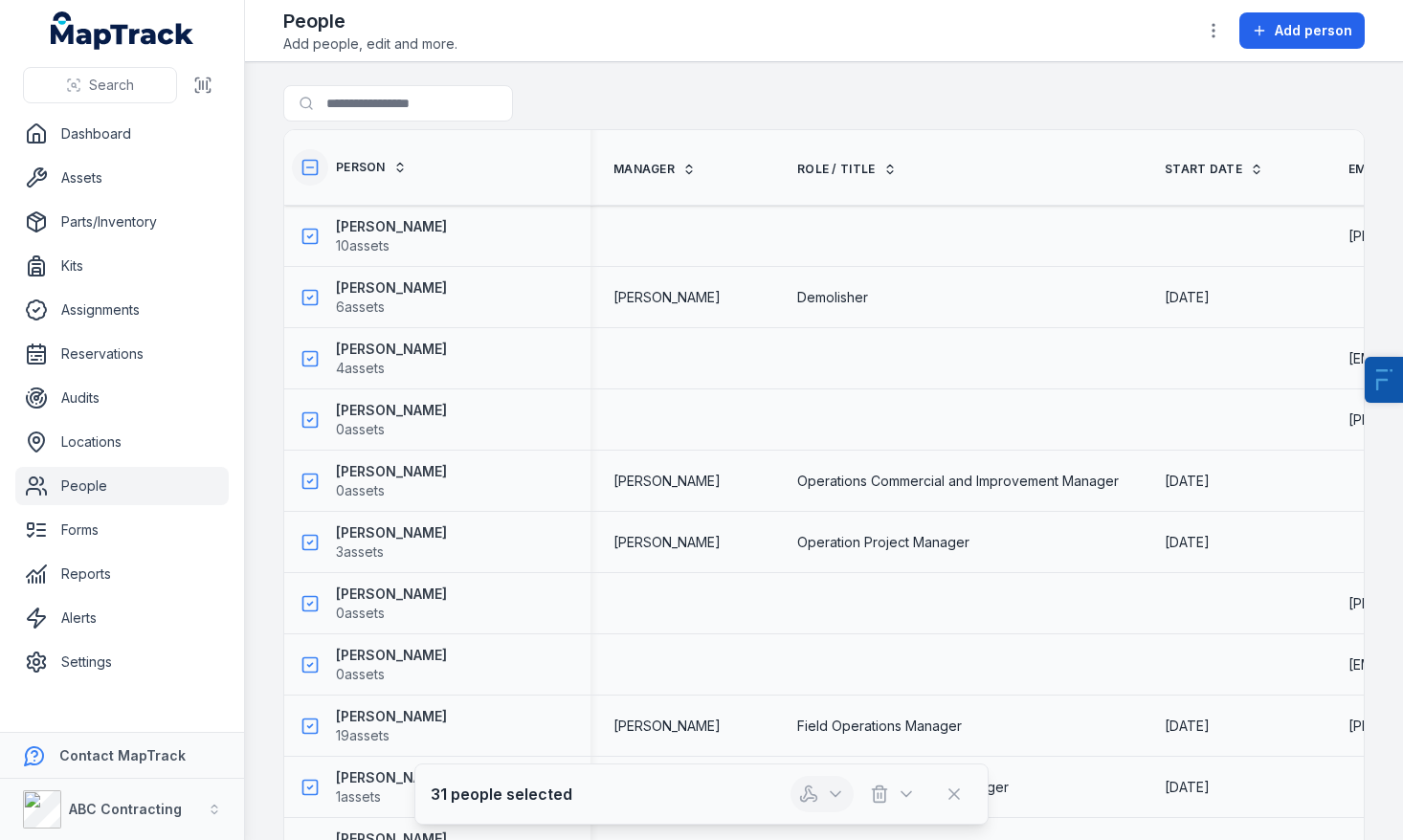
click at [829, 785] on icon "button" at bounding box center [835, 794] width 19 height 19
click at [76, 457] on link "Locations" at bounding box center [122, 442] width 214 height 38
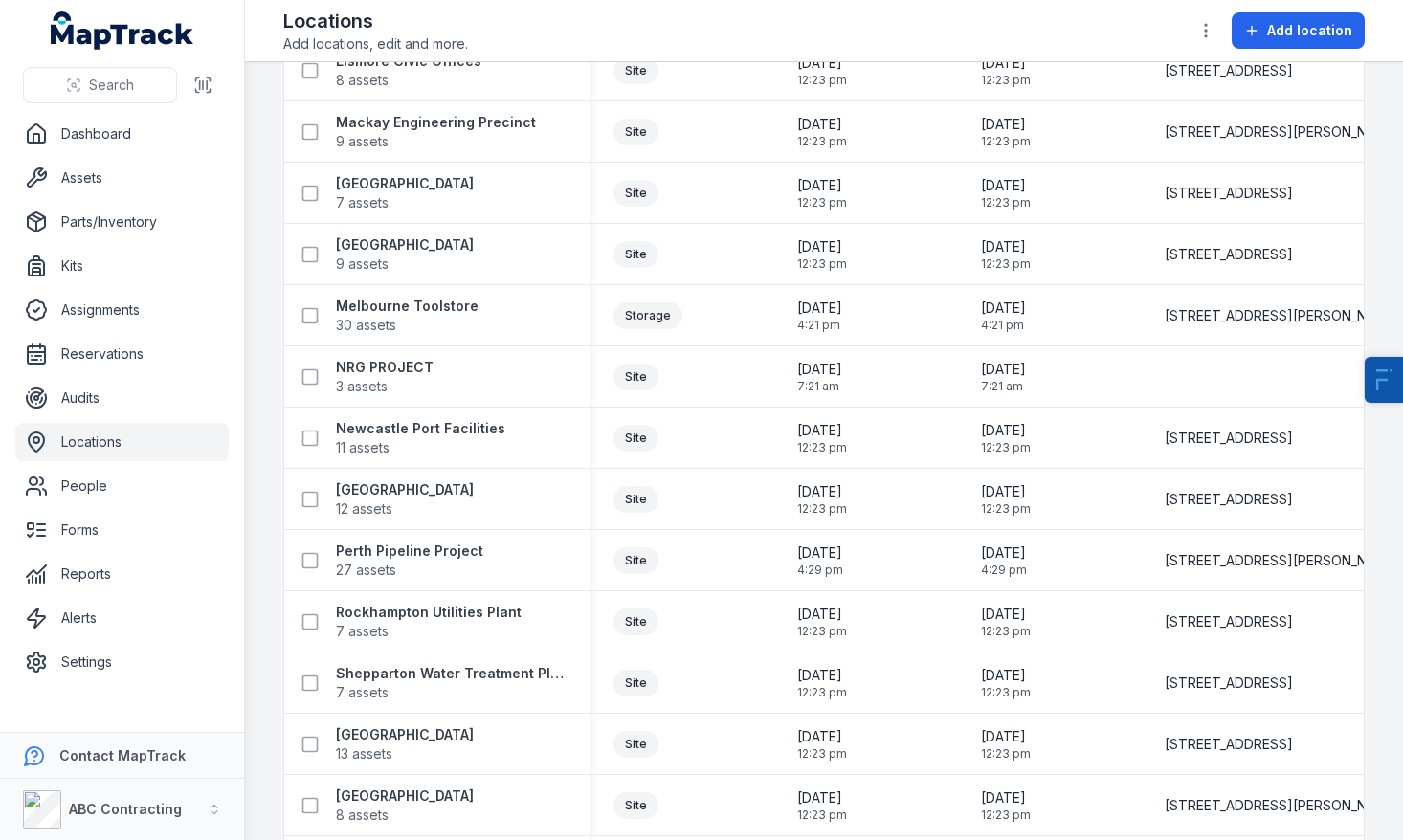
scroll to position [2483, 0]
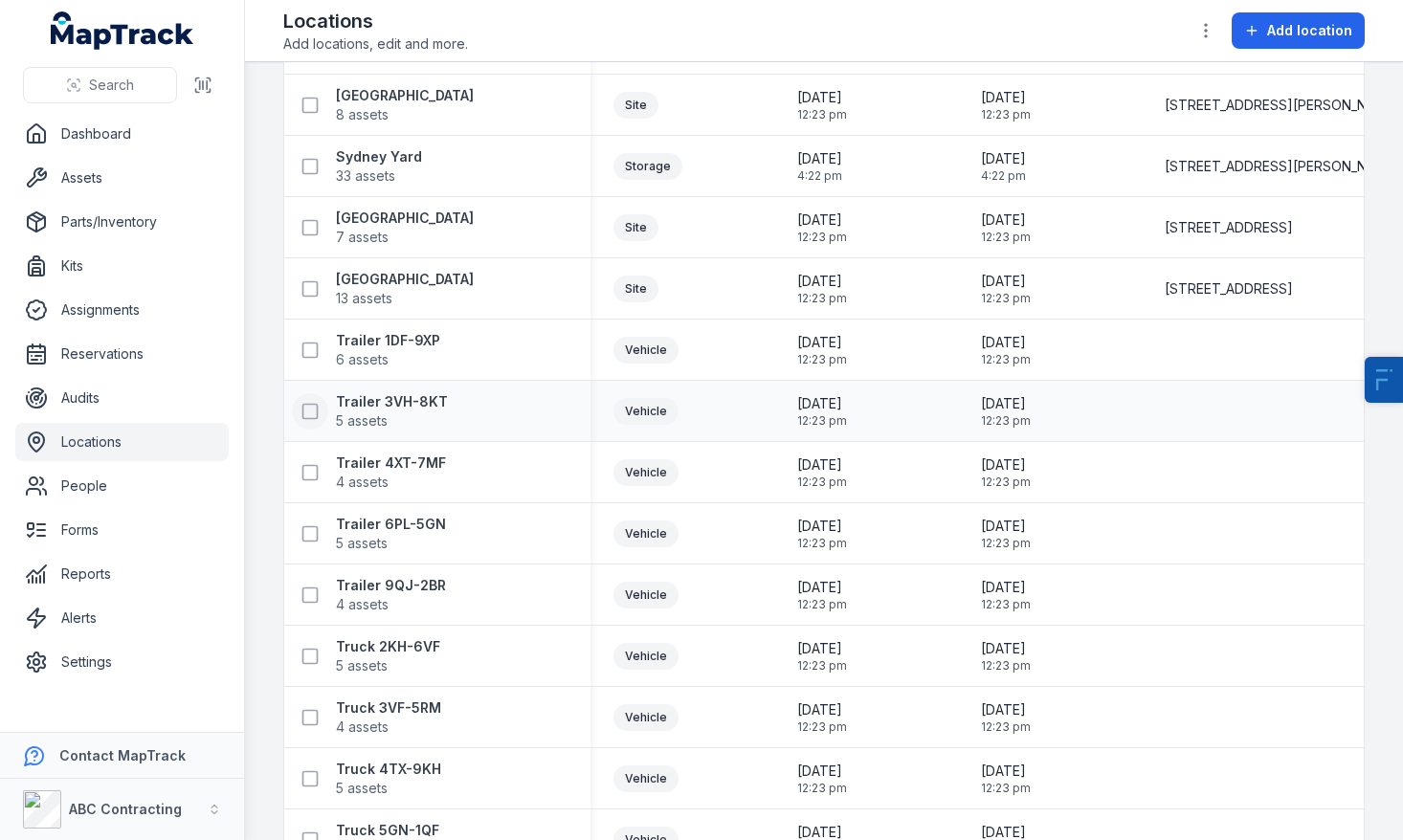
click at [315, 412] on icon at bounding box center [309, 411] width 19 height 19
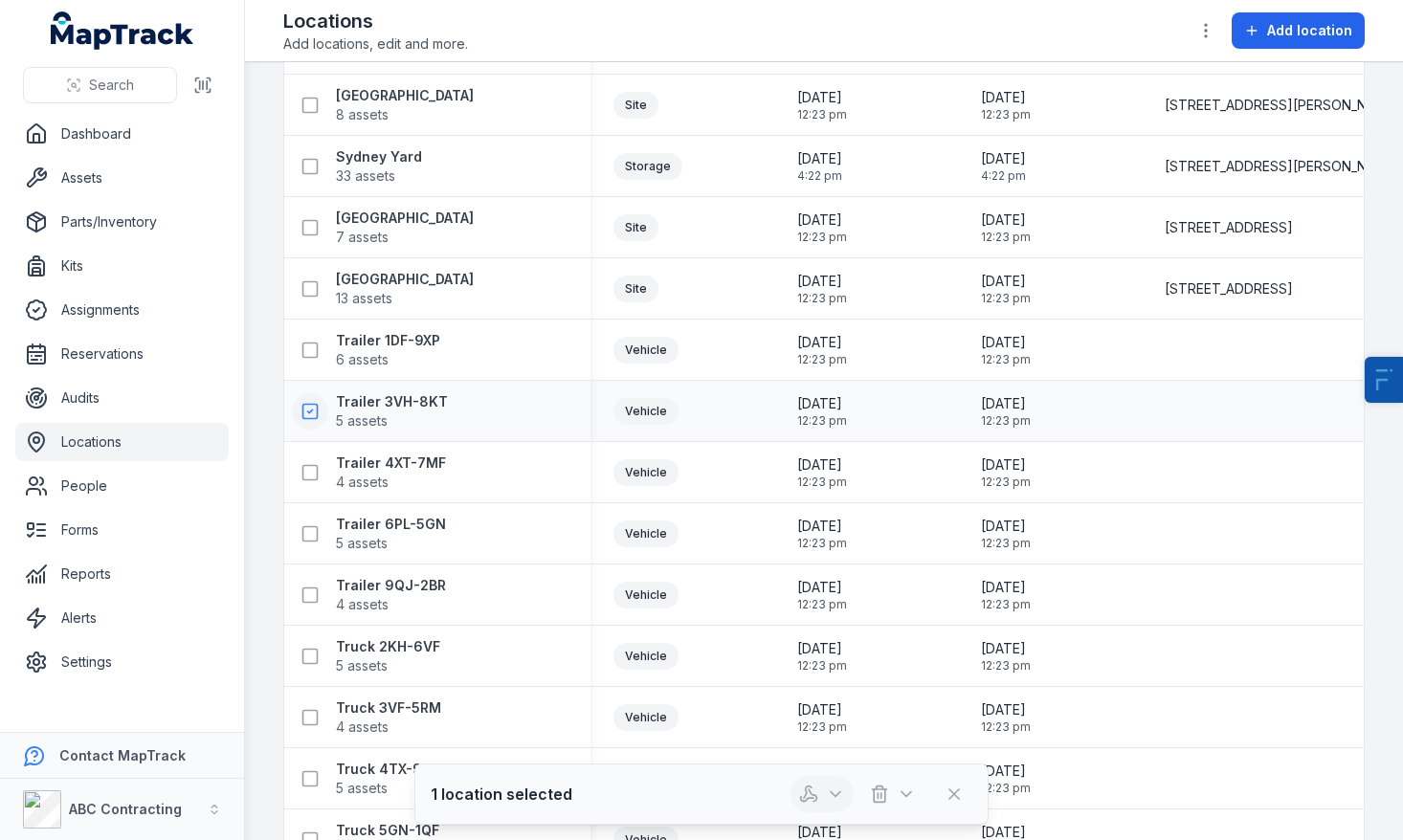
click at [830, 785] on icon "button" at bounding box center [835, 794] width 19 height 19
click at [831, 744] on div "Audit location" at bounding box center [822, 743] width 215 height 35
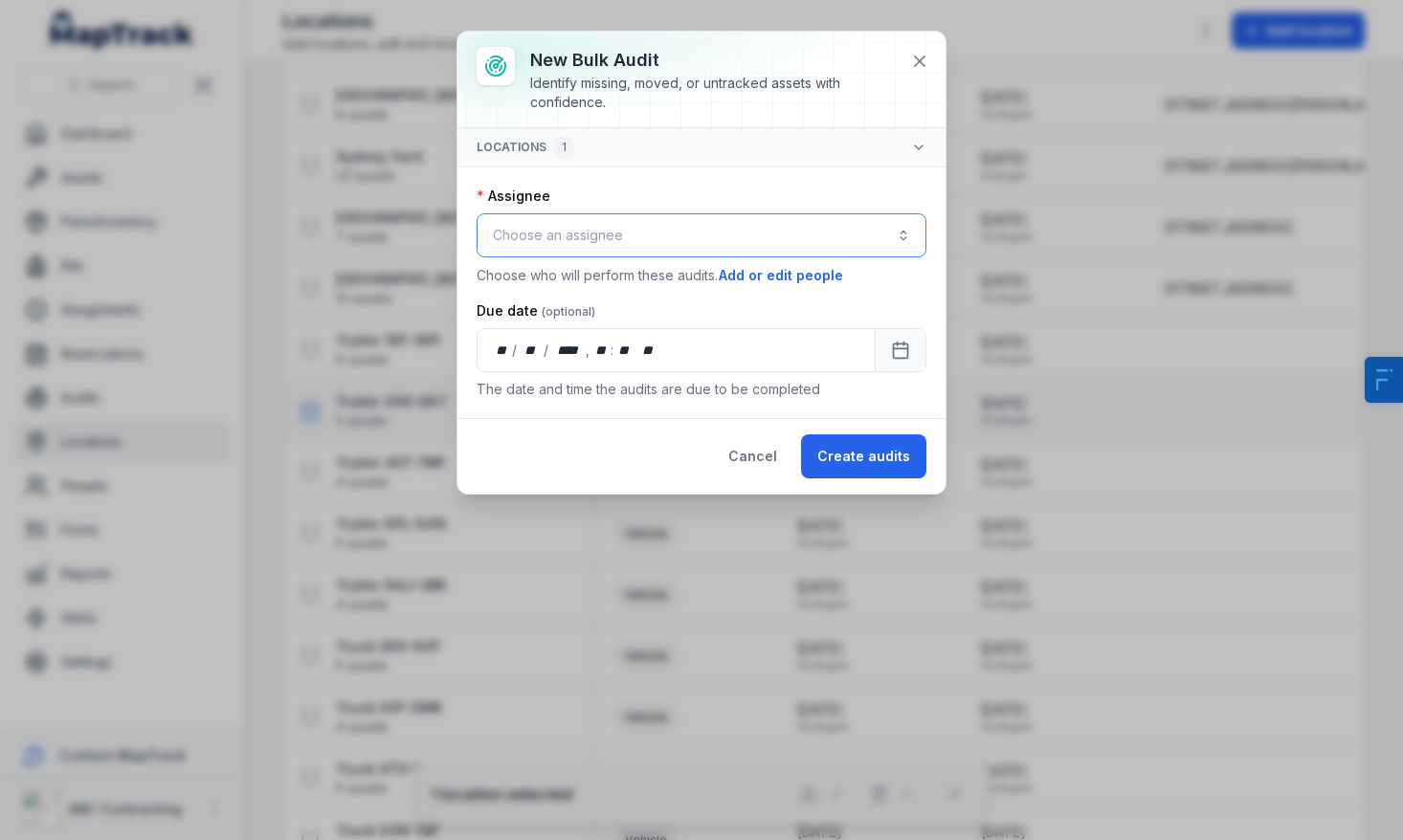
click at [572, 237] on button "Choose an assignee" at bounding box center [702, 235] width 450 height 44
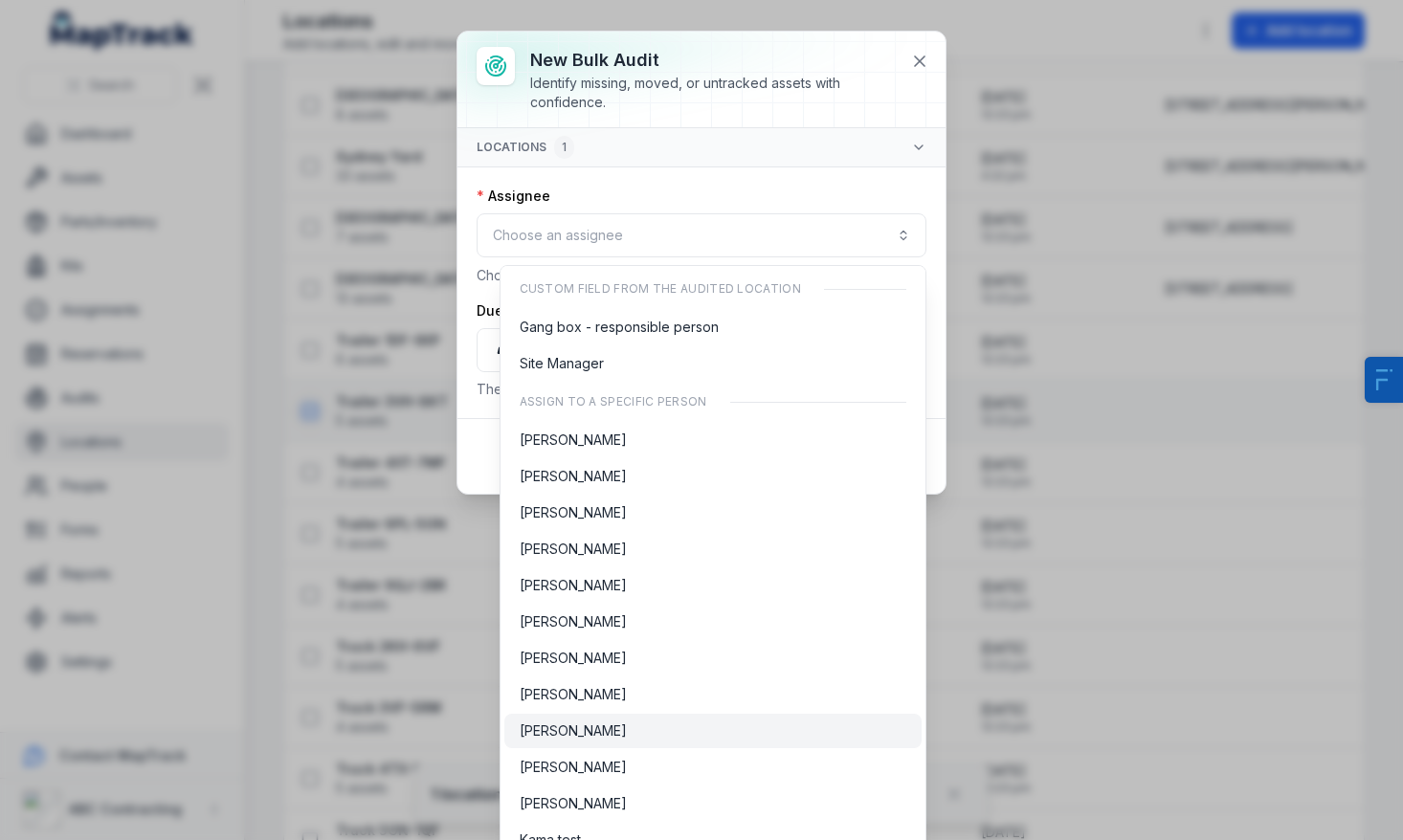
click at [578, 730] on span "[PERSON_NAME]" at bounding box center [573, 730] width 107 height 19
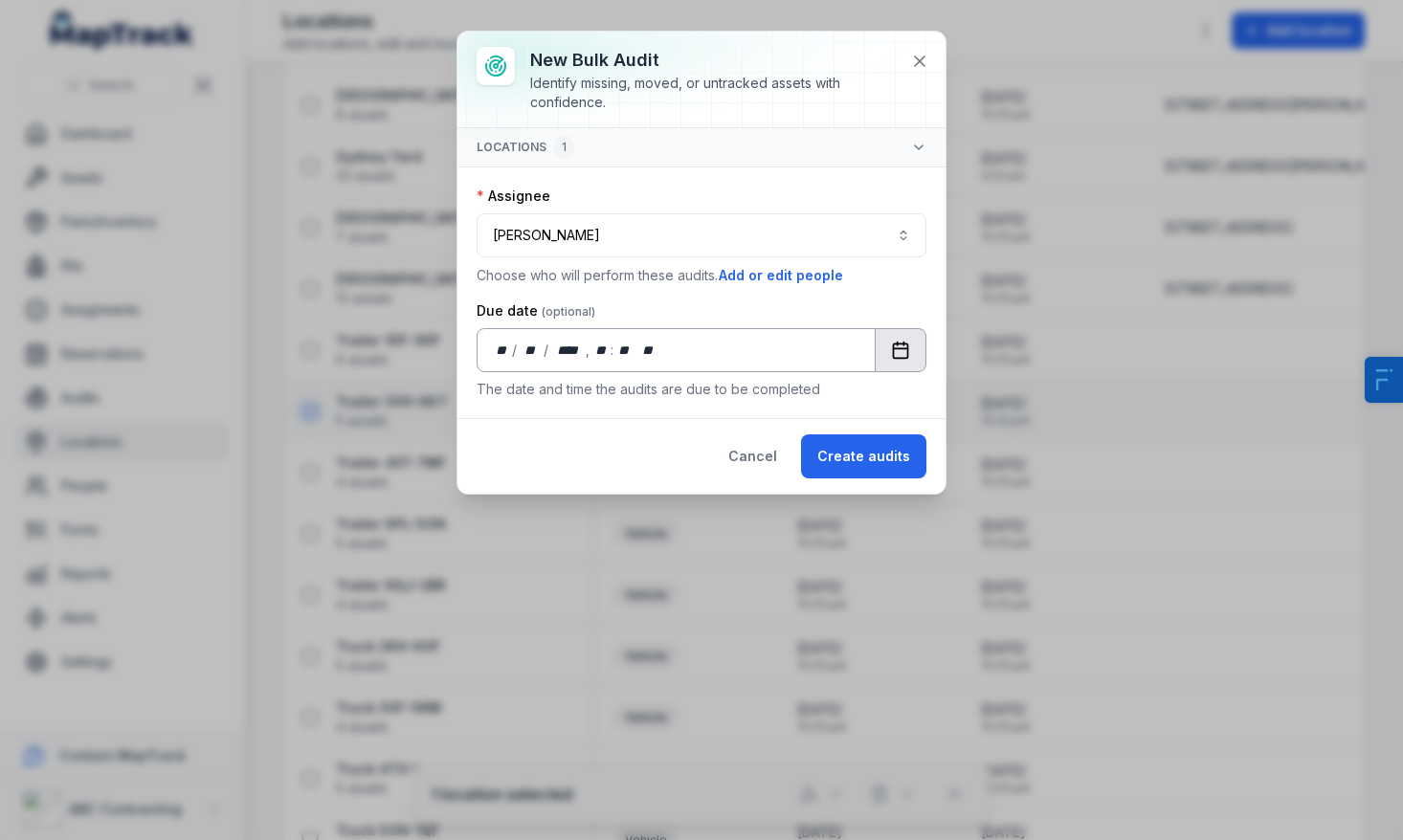
click at [889, 351] on button "Calendar" at bounding box center [901, 350] width 52 height 44
click at [887, 462] on button "Create audits" at bounding box center [864, 457] width 126 height 44
